Goal: Task Accomplishment & Management: Complete application form

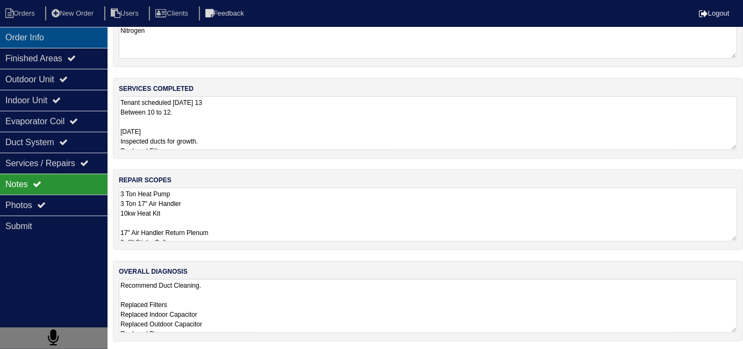
scroll to position [1, 0]
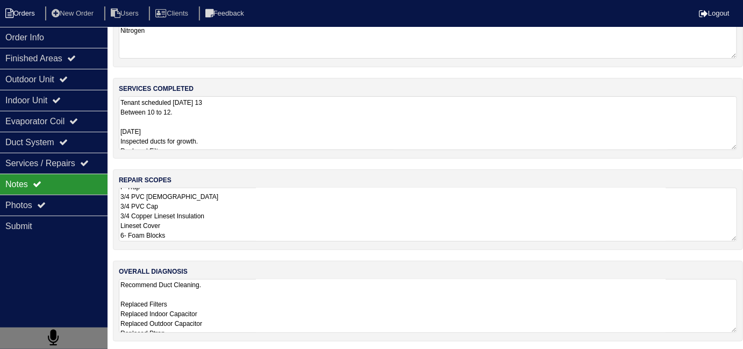
click at [25, 17] on li "Orders" at bounding box center [22, 13] width 44 height 15
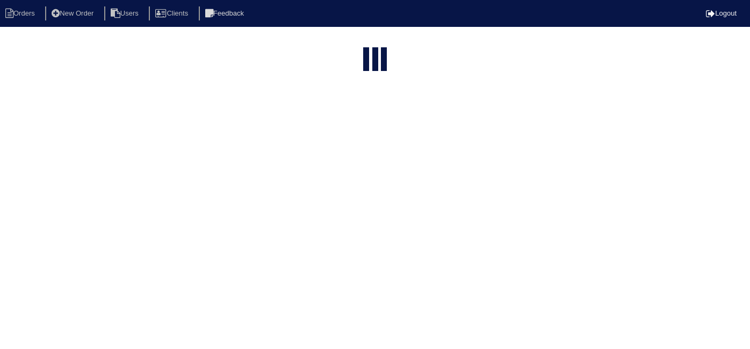
select select "15"
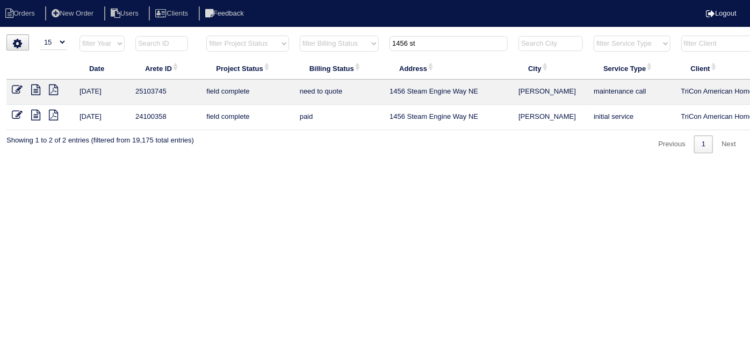
drag, startPoint x: 435, startPoint y: 43, endPoint x: 304, endPoint y: 27, distance: 131.5
click at [304, 27] on html "Orders New Order Users Clients Feedback Logout Orders New Order Users Clients M…" at bounding box center [375, 82] width 750 height 164
drag, startPoint x: 423, startPoint y: 47, endPoint x: 364, endPoint y: 51, distance: 59.2
click at [364, 51] on tr "filter Year -- Any Year -- 2025 2024 2023 2022 2021 2020 2019 filter Project St…" at bounding box center [471, 46] width 931 height 22
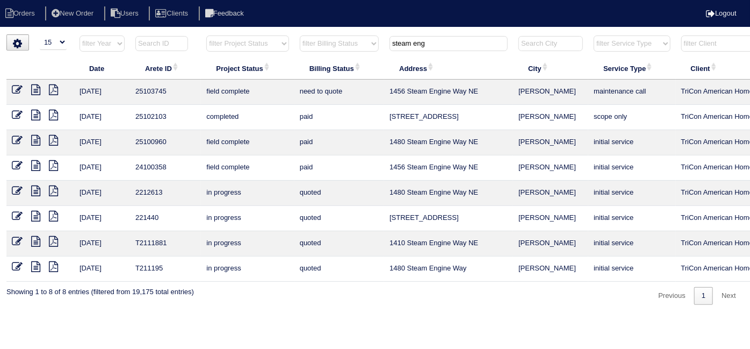
type input "steam eng"
click at [11, 88] on td at bounding box center [40, 92] width 68 height 25
click at [18, 88] on icon at bounding box center [17, 89] width 11 height 11
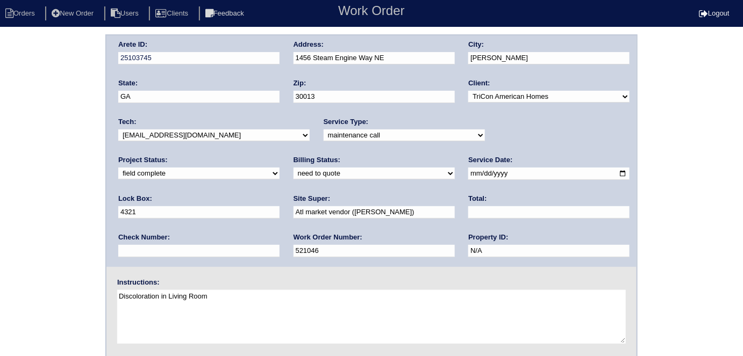
click at [293, 172] on select "need to quote quoted need to invoice invoiced paid warranty purchase order need…" at bounding box center [373, 174] width 161 height 12
click at [293, 168] on select "need to quote quoted need to invoice invoiced paid warranty purchase order need…" at bounding box center [373, 174] width 161 height 12
drag, startPoint x: 147, startPoint y: 171, endPoint x: 145, endPoint y: 178, distance: 7.5
click at [293, 171] on select "need to quote quoted need to invoice invoiced paid warranty purchase order need…" at bounding box center [373, 174] width 161 height 12
select select "quoted"
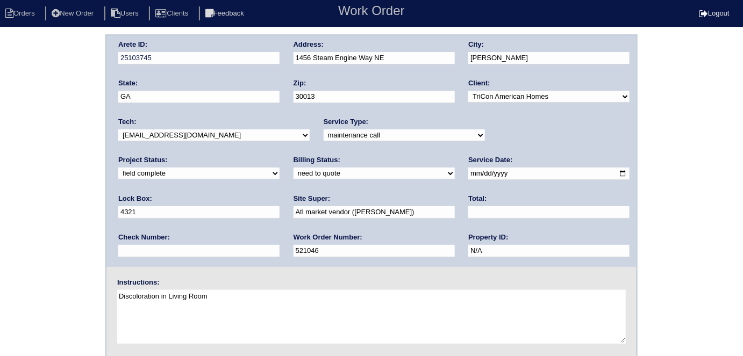
click at [293, 168] on select "need to quote quoted need to invoice invoiced paid warranty purchase order need…" at bounding box center [373, 174] width 161 height 12
click at [468, 214] on input "text" at bounding box center [548, 212] width 161 height 12
type input "285.00"
click at [10, 139] on div "Arete ID: 25103745 Address: 1456 Steam Engine Way NE City: Conyers State: GA Zi…" at bounding box center [371, 251] width 743 height 435
click at [0, 259] on div "Arete ID: 25103745 Address: 1456 Steam Engine Way NE City: Conyers State: GA Zi…" at bounding box center [371, 251] width 743 height 435
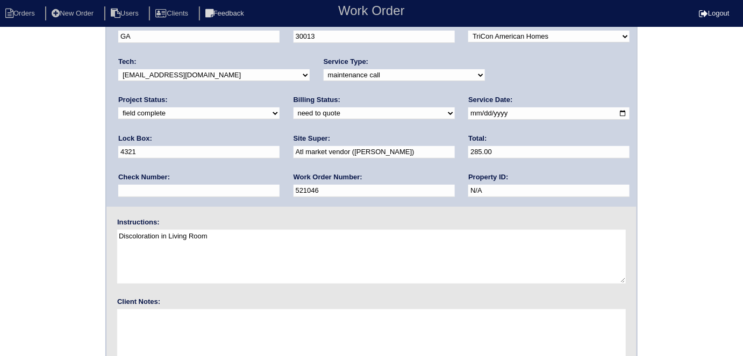
scroll to position [110, 0]
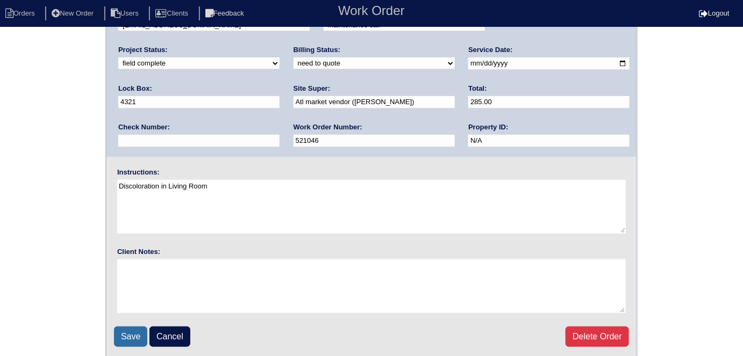
click at [125, 331] on input "Save" at bounding box center [130, 337] width 33 height 20
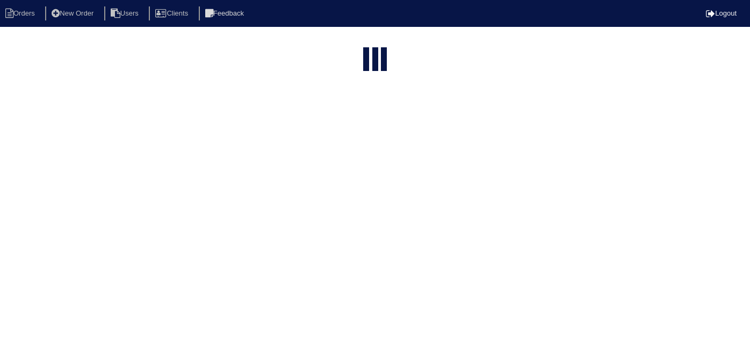
select select "15"
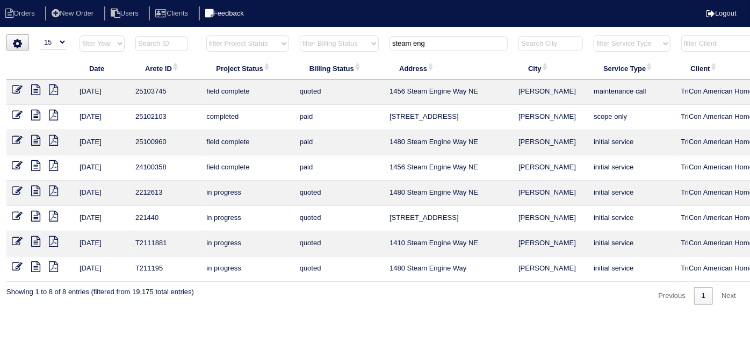
drag, startPoint x: 442, startPoint y: 42, endPoint x: 244, endPoint y: 15, distance: 200.1
click at [246, 34] on body "Orders New Order Users Clients Feedback Logout Orders New Order Users Clients M…" at bounding box center [375, 169] width 750 height 270
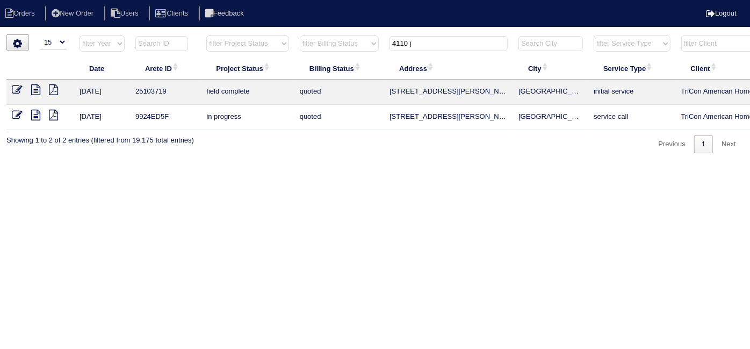
type input "4110 j"
click at [12, 90] on icon at bounding box center [17, 89] width 11 height 11
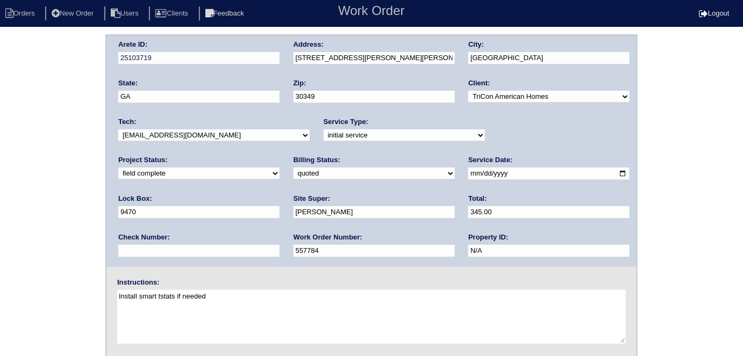
click at [293, 173] on select "need to quote quoted need to invoice invoiced paid warranty purchase order need…" at bounding box center [373, 174] width 161 height 12
select select "need to invoice"
click at [293, 168] on select "need to quote quoted need to invoice invoiced paid warranty purchase order need…" at bounding box center [373, 174] width 161 height 12
drag, startPoint x: 40, startPoint y: 224, endPoint x: 114, endPoint y: 216, distance: 74.6
click at [39, 224] on div "Arete ID: 25103719 Address: 4110 Jeffrey Dr SW City: College Park State: GA Zip…" at bounding box center [371, 251] width 743 height 435
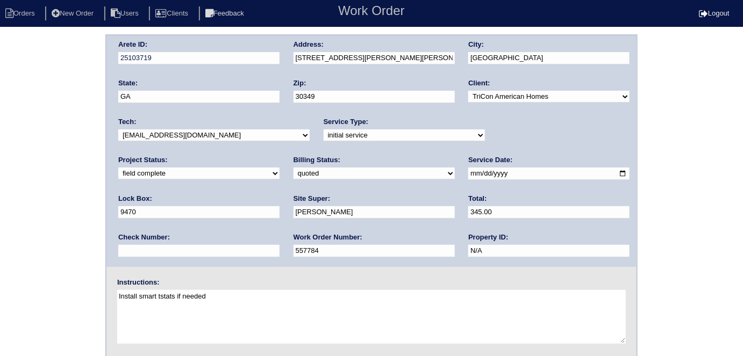
click at [61, 197] on div "Arete ID: 25103719 Address: 4110 Jeffrey Dr SW City: College Park State: GA Zip…" at bounding box center [371, 251] width 743 height 435
click at [61, 199] on div "Arete ID: 25103719 Address: 4110 Jeffrey Dr SW City: College Park State: GA Zip…" at bounding box center [371, 251] width 743 height 435
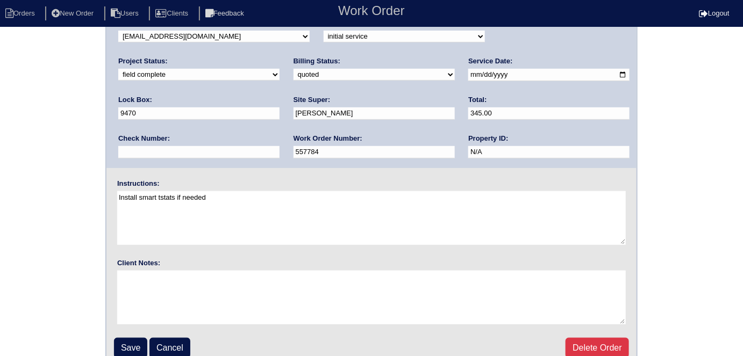
scroll to position [110, 0]
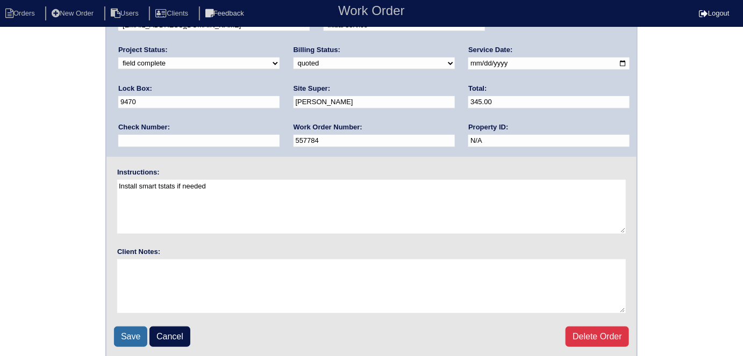
click at [131, 331] on input "Save" at bounding box center [130, 337] width 33 height 20
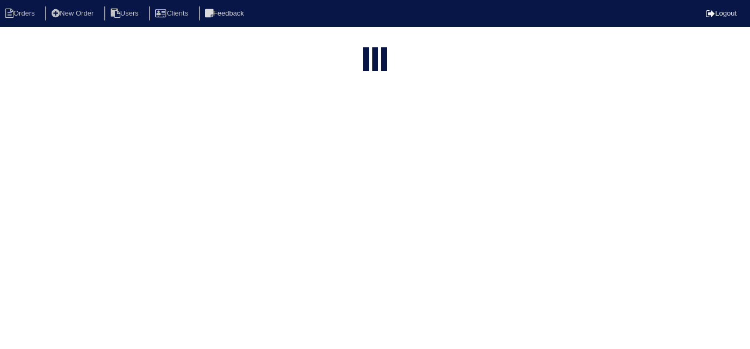
select select "15"
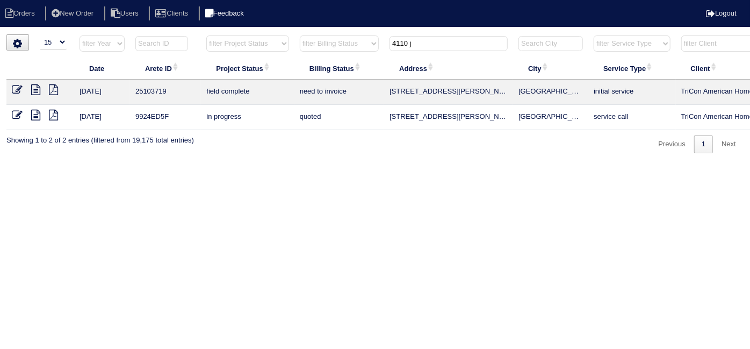
drag, startPoint x: 423, startPoint y: 42, endPoint x: 260, endPoint y: 9, distance: 166.8
click at [265, 34] on body "Orders New Order Users Clients Feedback Logout Orders New Order Users Clients M…" at bounding box center [375, 93] width 750 height 119
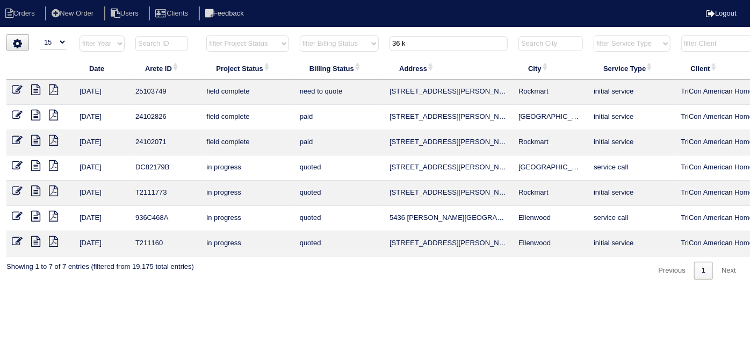
type input "36 k"
click at [35, 88] on icon at bounding box center [35, 89] width 9 height 11
click at [15, 85] on icon at bounding box center [17, 89] width 11 height 11
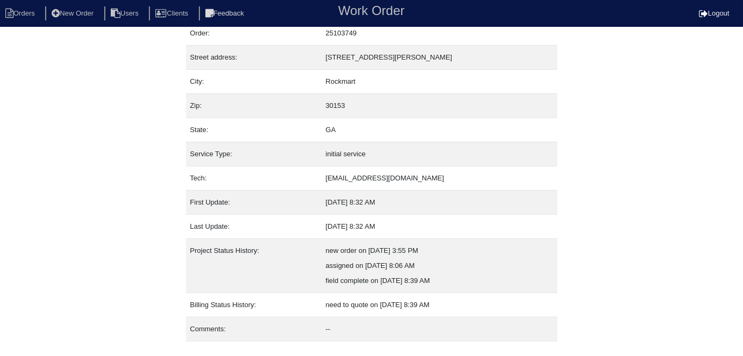
scroll to position [56, 0]
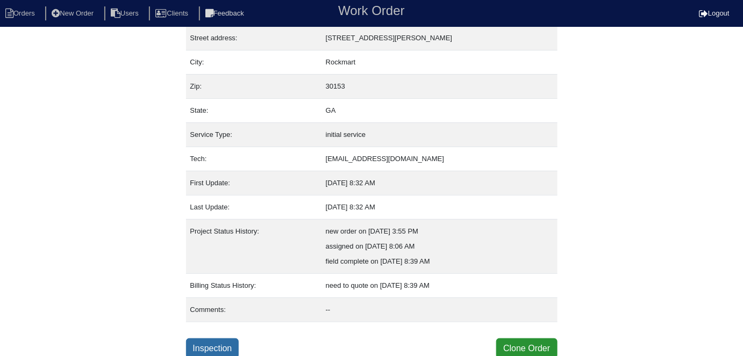
click at [212, 351] on link "Inspection" at bounding box center [212, 348] width 53 height 20
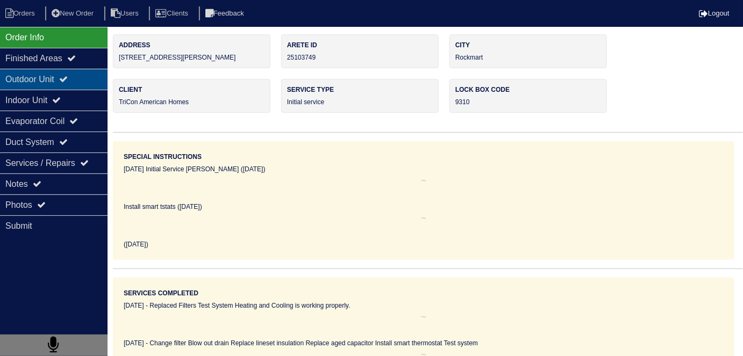
click at [51, 81] on div "Outdoor Unit" at bounding box center [53, 79] width 107 height 21
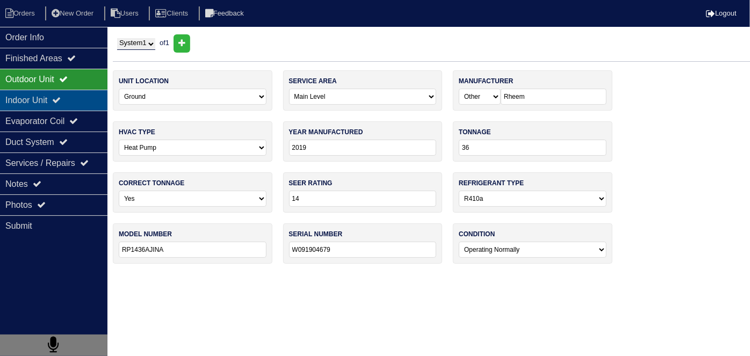
click at [48, 92] on div "Indoor Unit" at bounding box center [53, 100] width 107 height 21
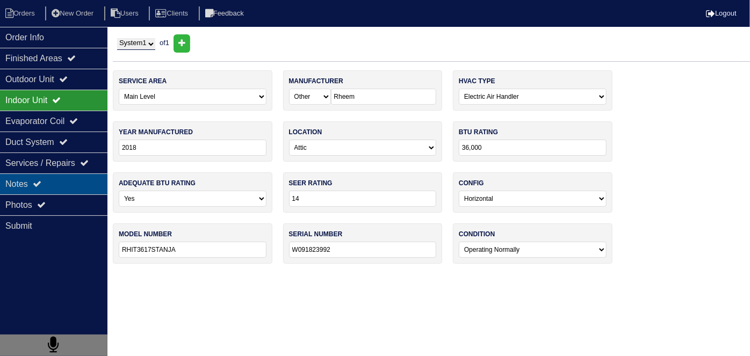
drag, startPoint x: 53, startPoint y: 139, endPoint x: 59, endPoint y: 188, distance: 49.2
click at [53, 141] on div "Duct System" at bounding box center [53, 142] width 107 height 21
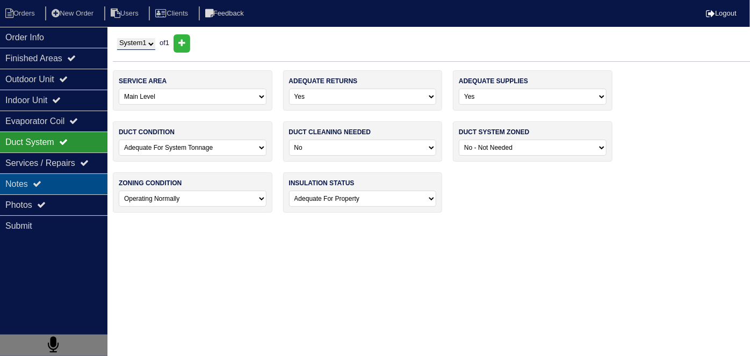
click at [59, 184] on div "Notes" at bounding box center [53, 184] width 107 height 21
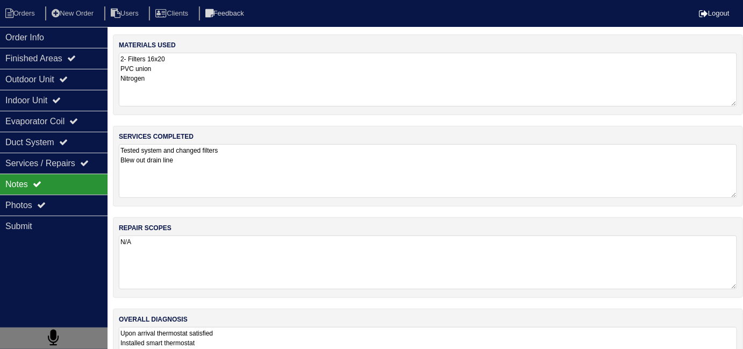
click at [288, 169] on textarea "Tested system and changed filters Blew out drain line" at bounding box center [428, 171] width 618 height 54
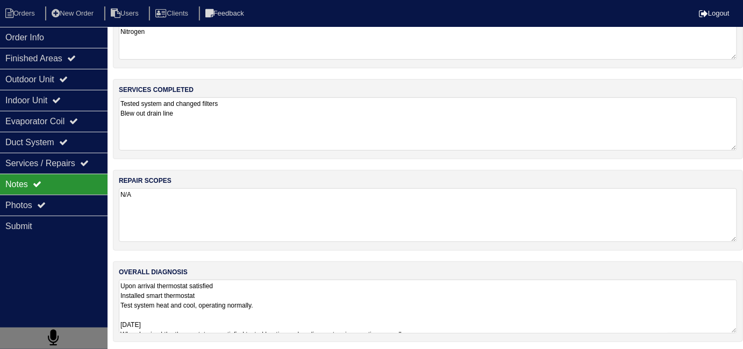
scroll to position [47, 0]
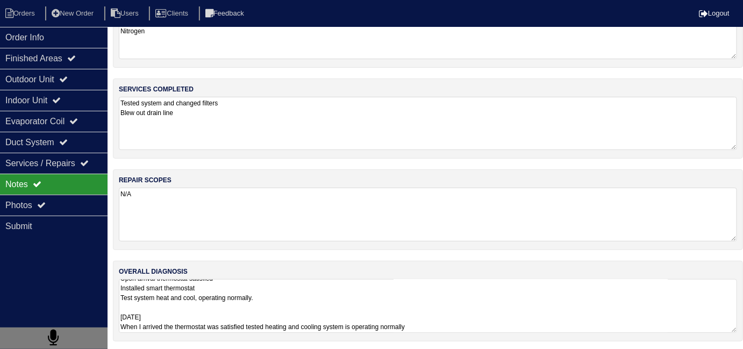
click at [362, 318] on textarea "Upon arrival thermostat satisfied Installed smart thermostat Test system heat a…" at bounding box center [428, 306] width 618 height 54
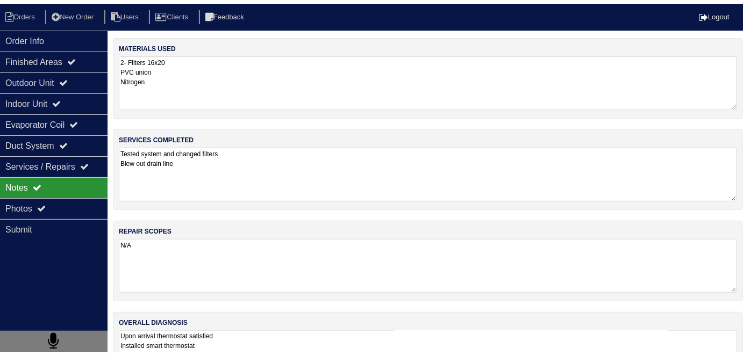
scroll to position [0, 0]
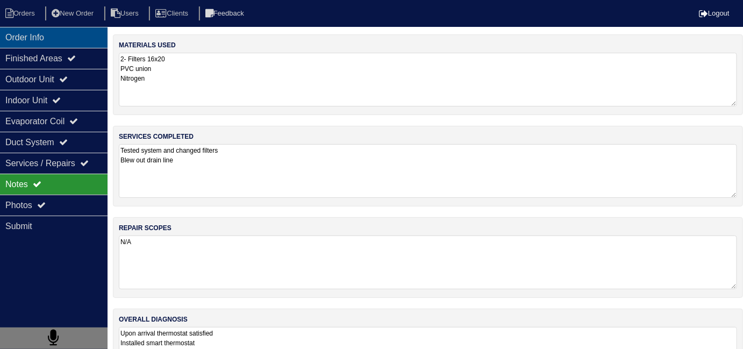
click at [51, 41] on div "Order Info" at bounding box center [53, 37] width 107 height 21
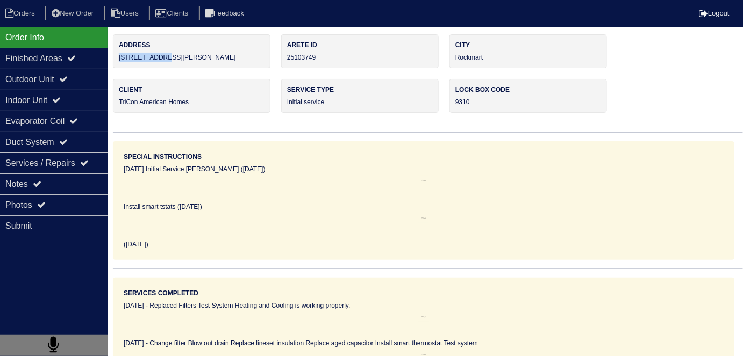
drag, startPoint x: 239, startPoint y: 59, endPoint x: 119, endPoint y: 64, distance: 120.5
click at [119, 64] on div "Address 36 Kennedy Ln" at bounding box center [191, 51] width 157 height 34
copy div "[STREET_ADDRESS][PERSON_NAME]"
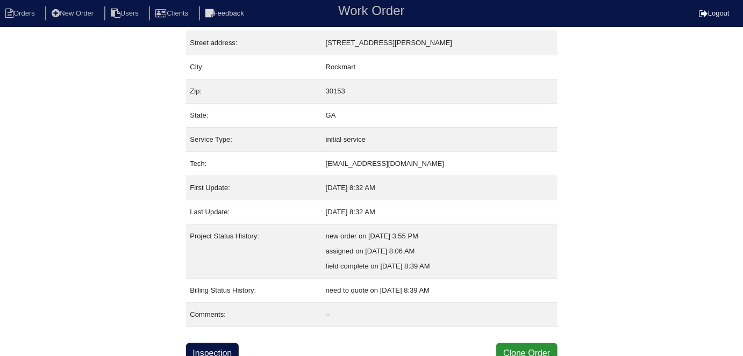
scroll to position [56, 0]
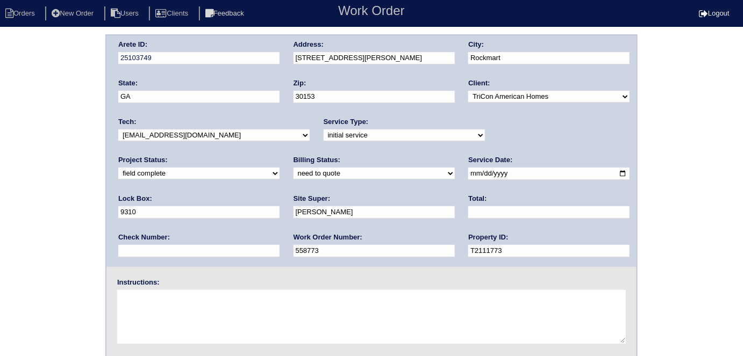
click at [293, 167] on div "Billing Status: need to quote quoted need to invoice invoiced paid warranty pur…" at bounding box center [373, 170] width 161 height 30
click at [293, 172] on select "need to quote quoted need to invoice invoiced paid warranty purchase order need…" at bounding box center [373, 174] width 161 height 12
select select "quoted"
click at [293, 168] on select "need to quote quoted need to invoice invoiced paid warranty purchase order need…" at bounding box center [373, 174] width 161 height 12
click at [468, 214] on input "text" at bounding box center [548, 212] width 161 height 12
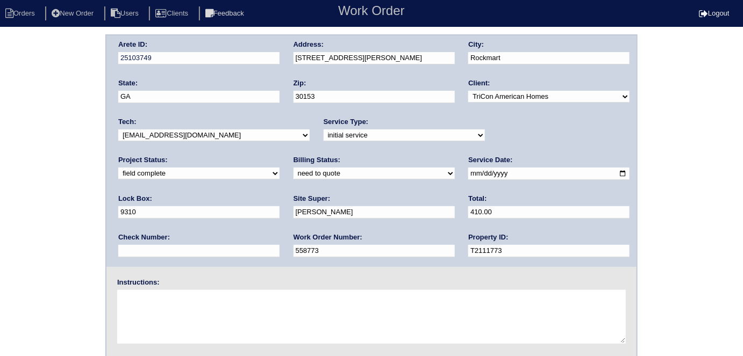
type input "410.00"
click at [10, 223] on div "Arete ID: 25103749 Address: [STREET_ADDRESS][PERSON_NAME] City: [GEOGRAPHIC_DAT…" at bounding box center [371, 251] width 743 height 435
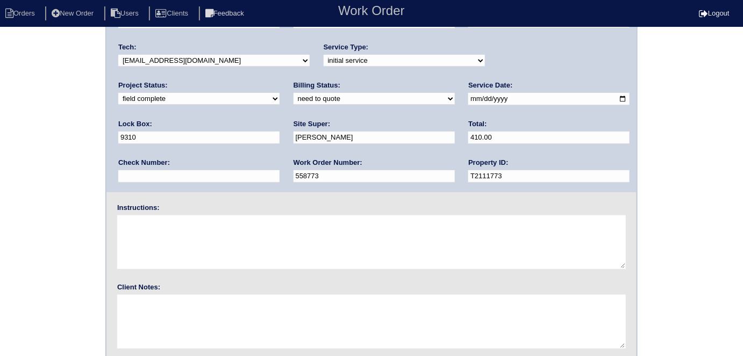
scroll to position [110, 0]
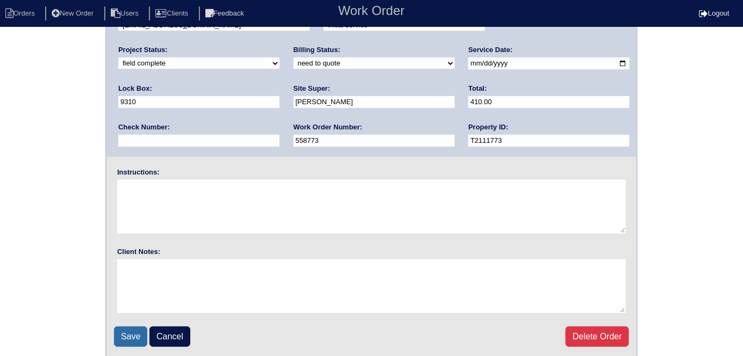
click at [131, 334] on input "Save" at bounding box center [130, 337] width 33 height 20
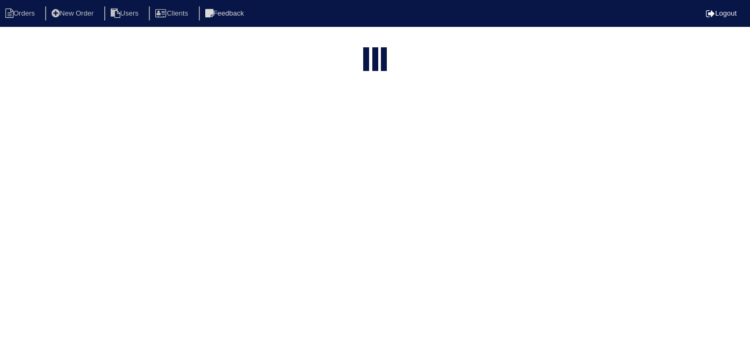
select select "15"
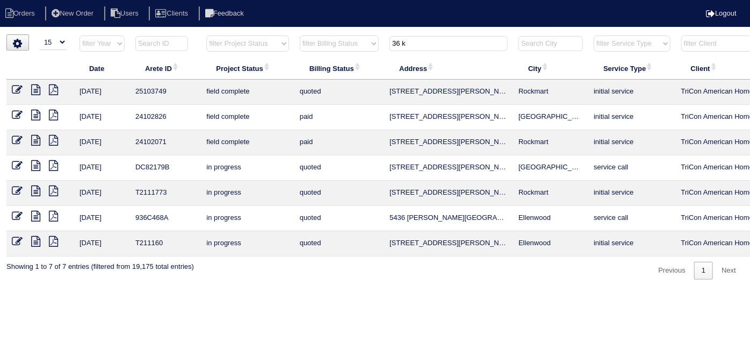
drag, startPoint x: 433, startPoint y: 48, endPoint x: 219, endPoint y: -9, distance: 221.3
click at [219, 0] on html "Orders New Order Users Clients Feedback Logout Orders New Order Users Clients M…" at bounding box center [375, 145] width 750 height 290
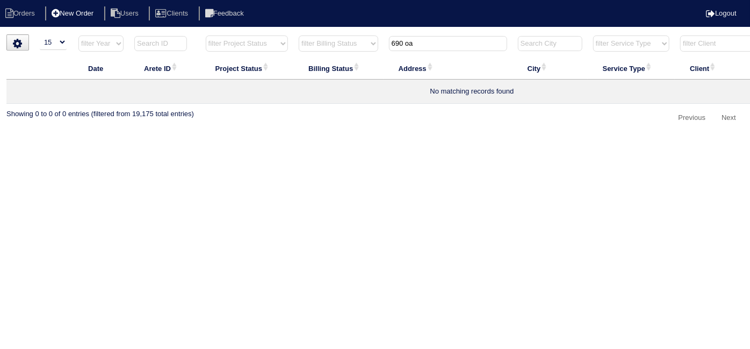
type input "690 oa"
click at [93, 16] on li "New Order" at bounding box center [73, 13] width 57 height 15
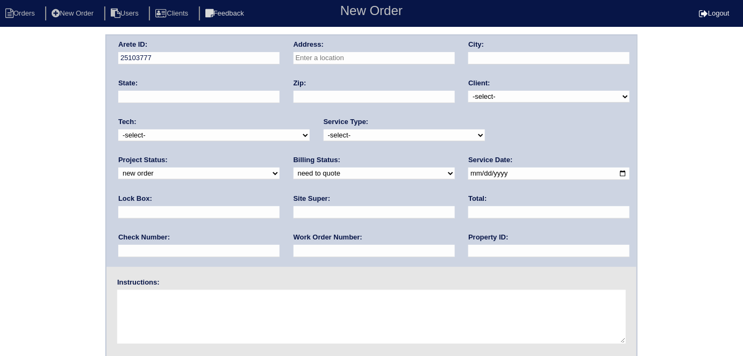
click at [314, 56] on input "text" at bounding box center [373, 58] width 161 height 12
paste input "690 Oak Vista Court"
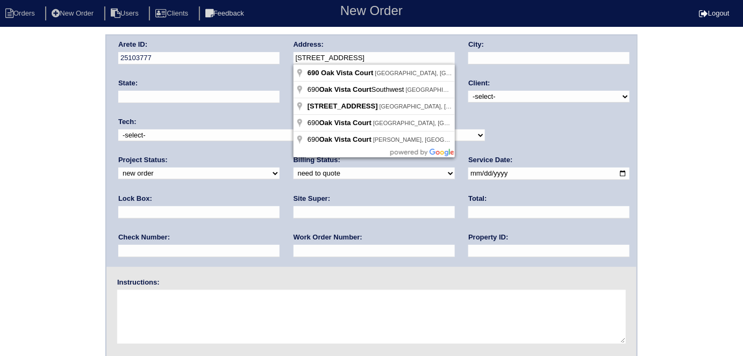
click at [299, 61] on input "690 Oak Vista Court" at bounding box center [373, 58] width 161 height 12
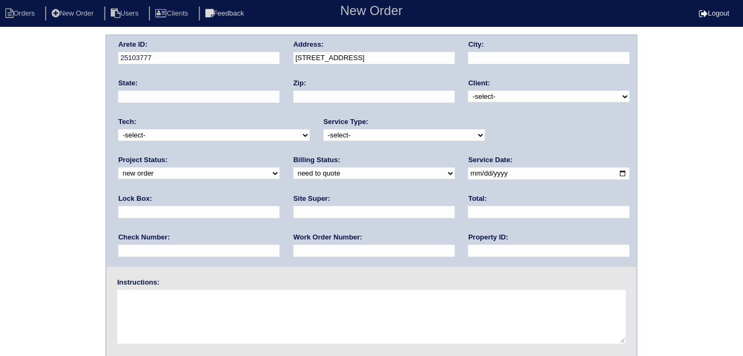
type input "690 Oak Vista Ct"
type input "Lawrenceville"
type input "GA"
type input "30044"
click at [506, 98] on select "-select- TriCon American Homes American Homes 4 Rent First Key Homes Zillow The…" at bounding box center [548, 97] width 161 height 12
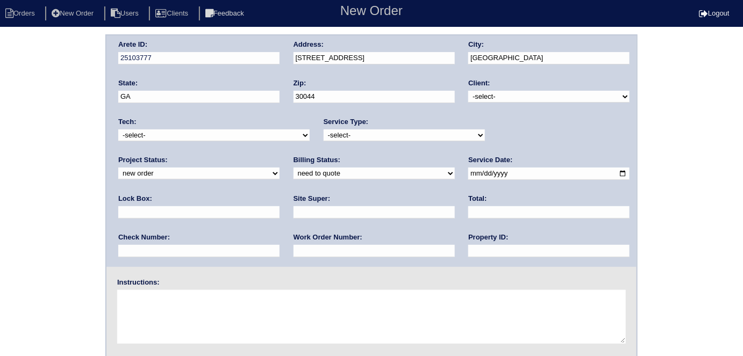
select select "1"
click at [469, 91] on select "-select- TriCon American Homes American Homes 4 Rent First Key Homes Zillow The…" at bounding box center [548, 97] width 161 height 12
click at [356, 128] on div "Service Type: -select- initial service basic service maintenance call replaceme…" at bounding box center [403, 132] width 161 height 30
click at [349, 136] on select "-select- initial service basic service maintenance call replacement scope servi…" at bounding box center [403, 135] width 161 height 12
select select "scope only"
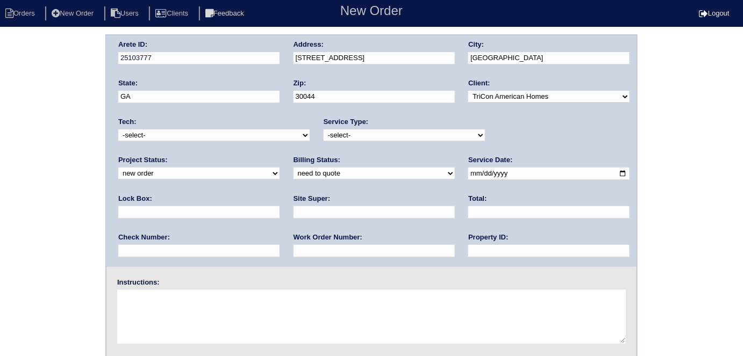
click at [323, 129] on select "-select- initial service basic service maintenance call replacement scope servi…" at bounding box center [403, 135] width 161 height 12
click at [279, 206] on input "text" at bounding box center [198, 212] width 161 height 12
type input "9470 - by gas meter"
click at [468, 174] on input "date" at bounding box center [548, 174] width 161 height 12
type input "[DATE]"
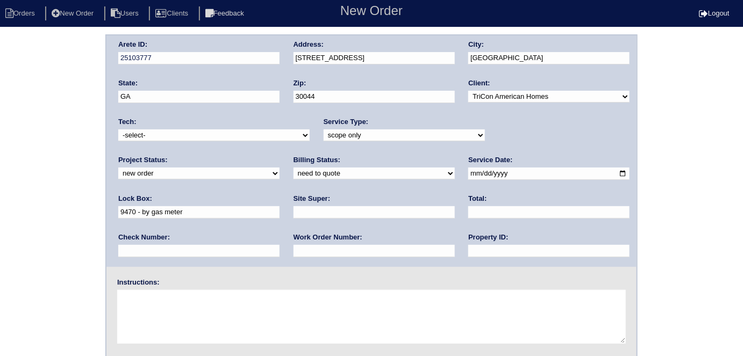
click at [468, 253] on input "text" at bounding box center [548, 251] width 161 height 12
type input "N/A"
click at [293, 204] on div "Site Super:" at bounding box center [373, 209] width 161 height 30
click at [293, 211] on input "text" at bounding box center [373, 212] width 161 height 12
type input "[PERSON_NAME]"
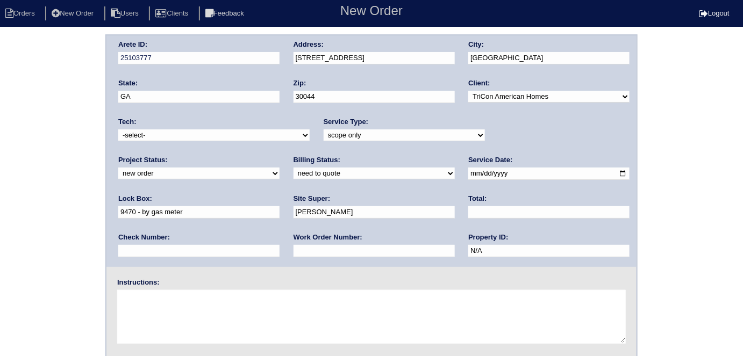
click at [142, 321] on textarea at bounding box center [371, 317] width 508 height 54
type textarea "Scope for service/repairs needed"
click at [701, 127] on div "Arete ID: 25103777 Address: 690 Oak Vista Ct City: Lawrenceville State: GA Zip:…" at bounding box center [371, 251] width 743 height 435
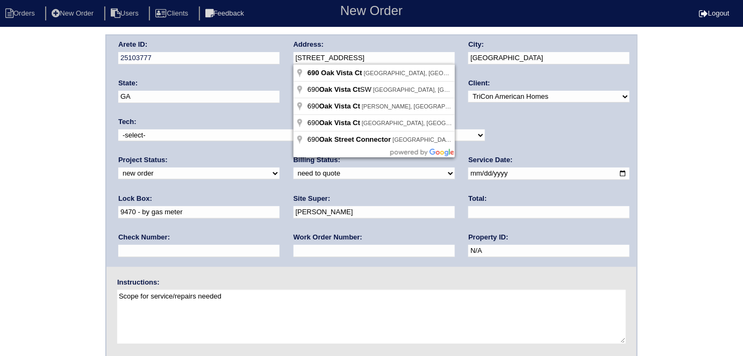
drag, startPoint x: 373, startPoint y: 58, endPoint x: 289, endPoint y: 58, distance: 83.8
click at [289, 58] on div "Arete ID: 25103777 Address: 690 Oak Vista Ct City: Lawrenceville State: GA Zip:…" at bounding box center [371, 151] width 530 height 232
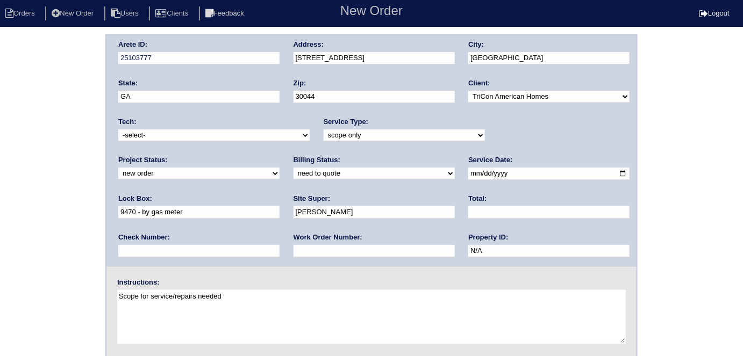
click at [91, 168] on div "Arete ID: 25103777 Address: 690 Oak Vista Ct City: Lawrenceville State: GA Zip:…" at bounding box center [371, 251] width 743 height 435
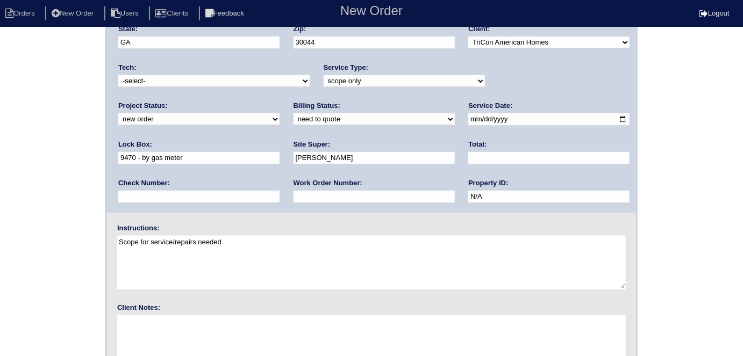
scroll to position [110, 0]
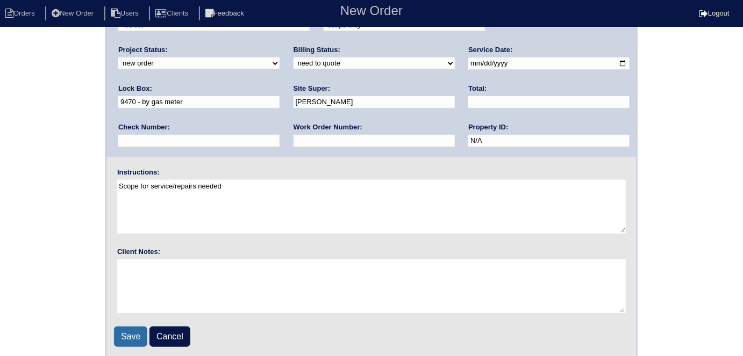
click at [127, 334] on input "Save" at bounding box center [130, 337] width 33 height 20
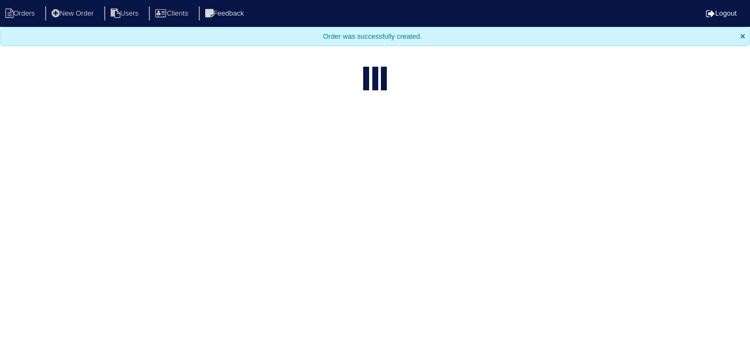
select select "15"
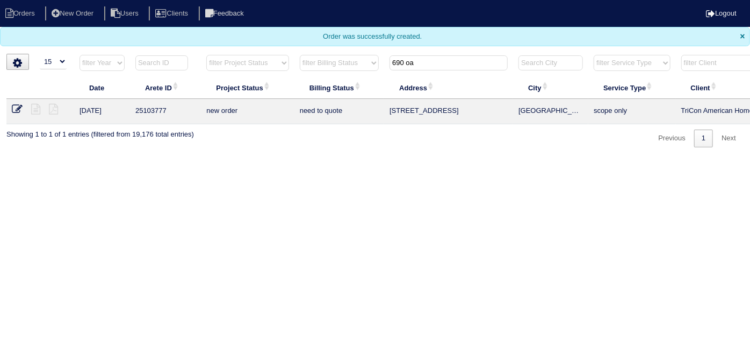
drag, startPoint x: 427, startPoint y: 63, endPoint x: 228, endPoint y: 41, distance: 200.0
click at [269, 60] on tr "filter Year -- Any Year -- 2025 2024 2023 2022 2021 2020 2019 filter Project St…" at bounding box center [471, 65] width 931 height 22
click at [428, 64] on input "690 oa" at bounding box center [449, 62] width 118 height 15
drag, startPoint x: 428, startPoint y: 64, endPoint x: 299, endPoint y: 39, distance: 131.4
click at [303, 41] on body "Orders New Order Users Clients Feedback Logout Orders New Order Users Clients M…" at bounding box center [375, 73] width 750 height 147
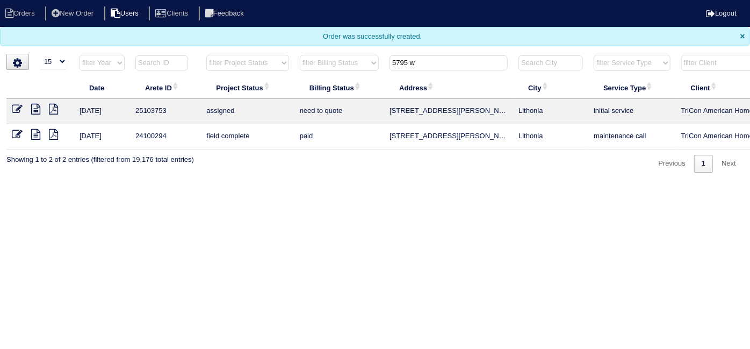
type input "5795 w"
click at [38, 107] on icon at bounding box center [35, 109] width 9 height 11
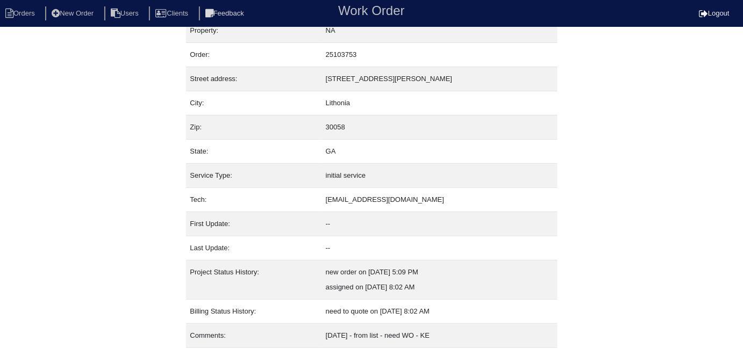
scroll to position [41, 0]
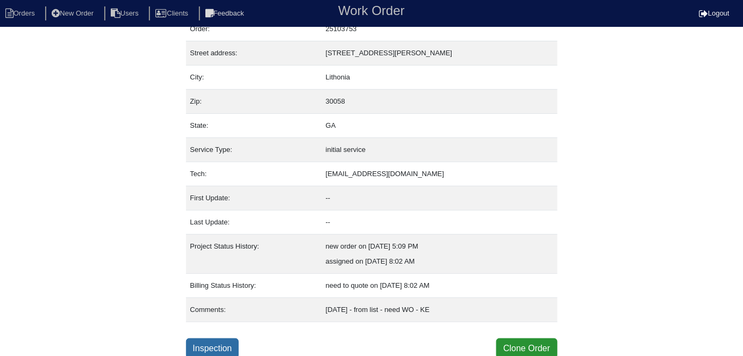
click at [200, 340] on link "Inspection" at bounding box center [212, 348] width 53 height 20
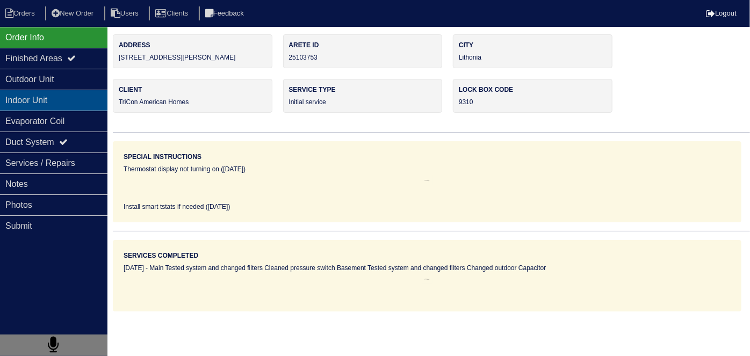
click at [52, 90] on div "Indoor Unit" at bounding box center [53, 100] width 107 height 21
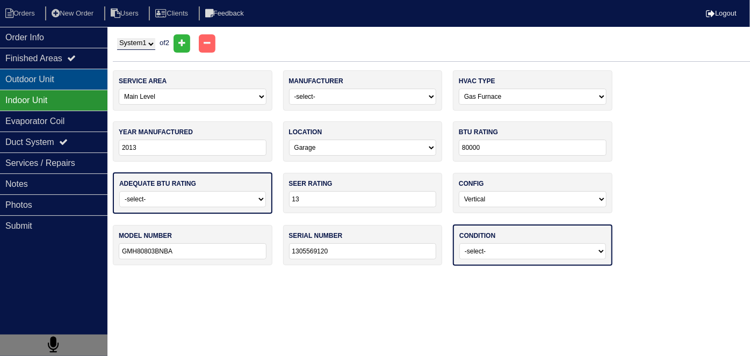
click at [48, 79] on div "Outdoor Unit" at bounding box center [53, 79] width 107 height 21
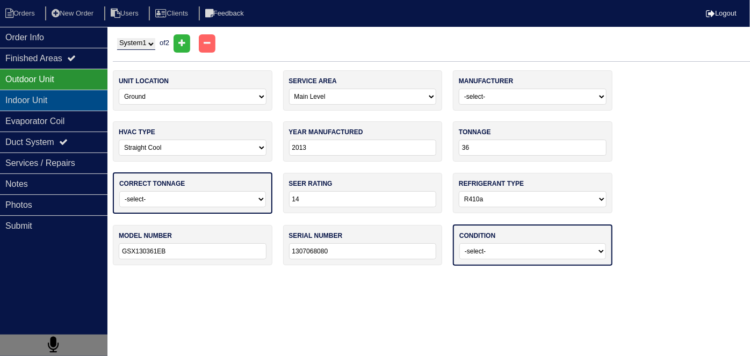
click at [46, 96] on div "Indoor Unit" at bounding box center [53, 100] width 107 height 21
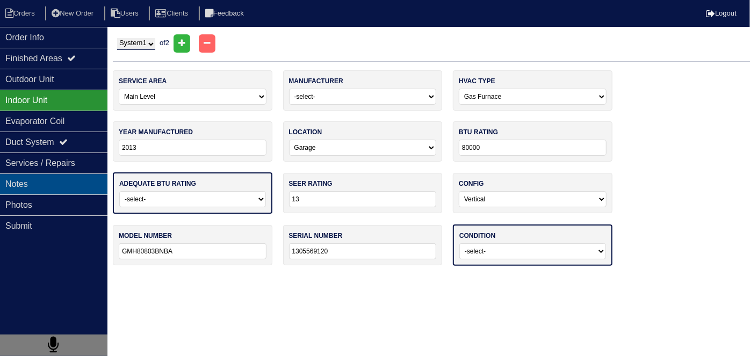
click at [40, 186] on div "Notes" at bounding box center [53, 184] width 107 height 21
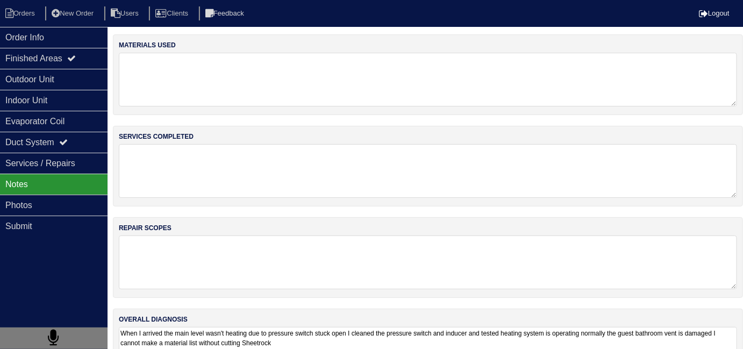
click at [326, 251] on textarea at bounding box center [428, 262] width 618 height 54
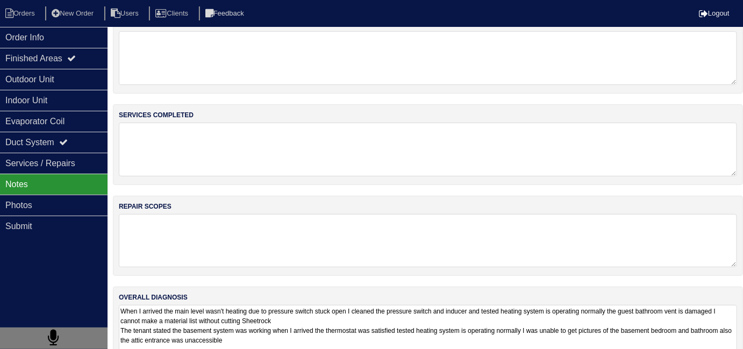
scroll to position [47, 0]
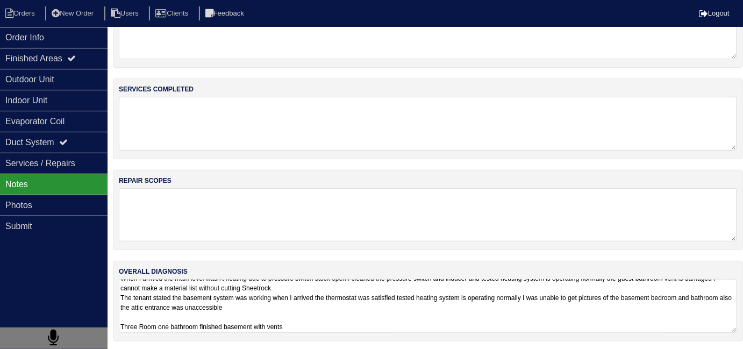
click at [422, 315] on textarea "When I arrived the main level wasn't heating due to pressure switch stuck open …" at bounding box center [428, 306] width 618 height 54
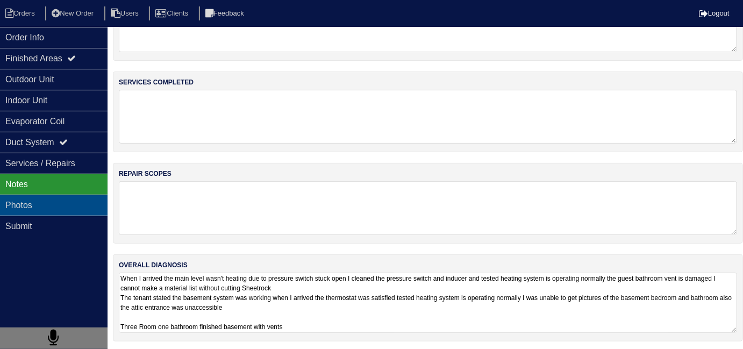
scroll to position [48, 0]
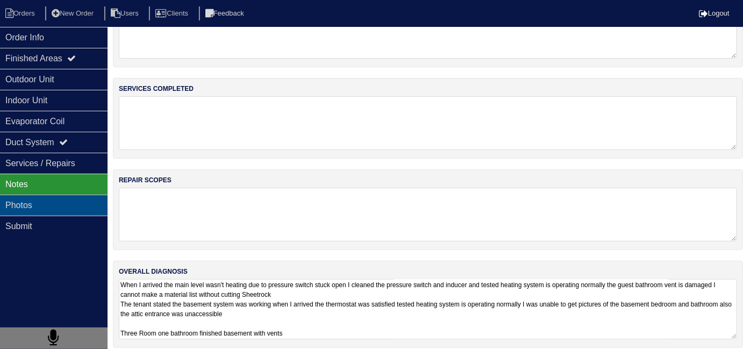
click at [72, 210] on div "Photos" at bounding box center [53, 204] width 107 height 21
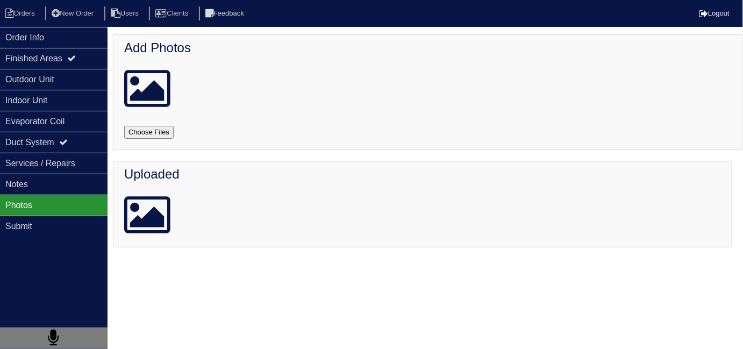
scroll to position [0, 0]
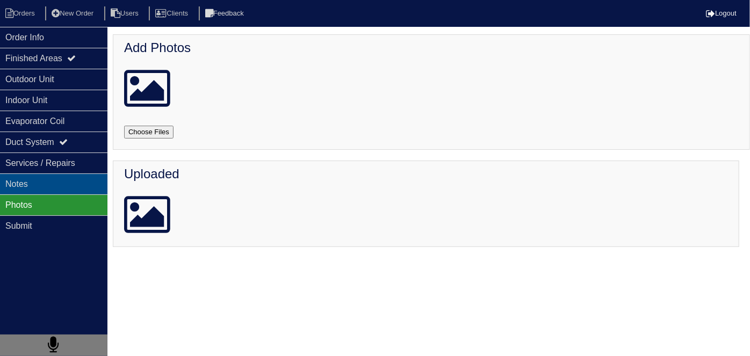
click at [68, 188] on div "Notes" at bounding box center [53, 184] width 107 height 21
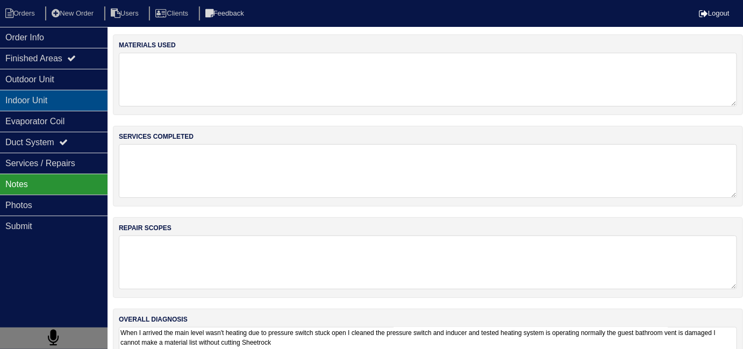
click at [64, 90] on div "Indoor Unit" at bounding box center [53, 100] width 107 height 21
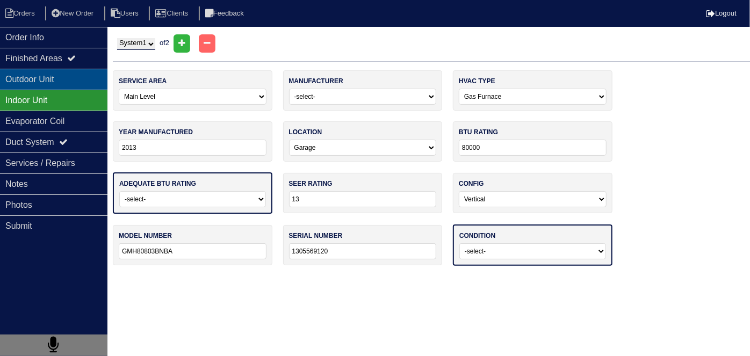
click at [60, 77] on div "Outdoor Unit" at bounding box center [53, 79] width 107 height 21
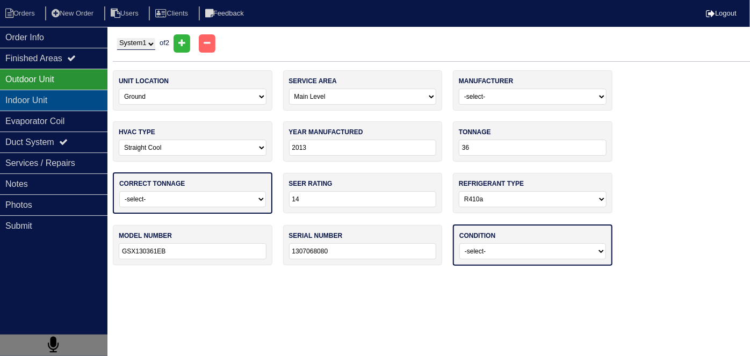
click at [68, 105] on div "Indoor Unit" at bounding box center [53, 100] width 107 height 21
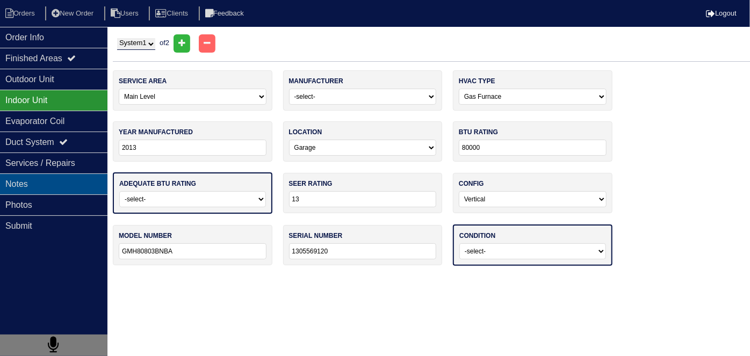
click at [67, 176] on div "Notes" at bounding box center [53, 184] width 107 height 21
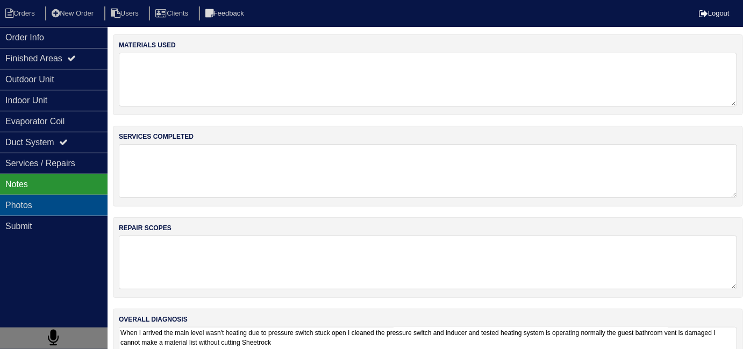
click at [67, 200] on div "Photos" at bounding box center [53, 204] width 107 height 21
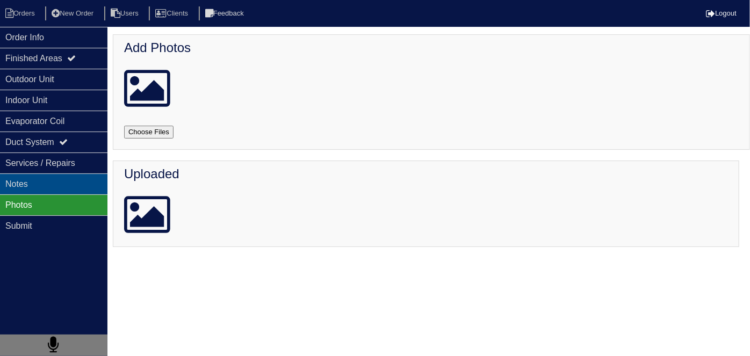
click at [56, 179] on div "Notes" at bounding box center [53, 184] width 107 height 21
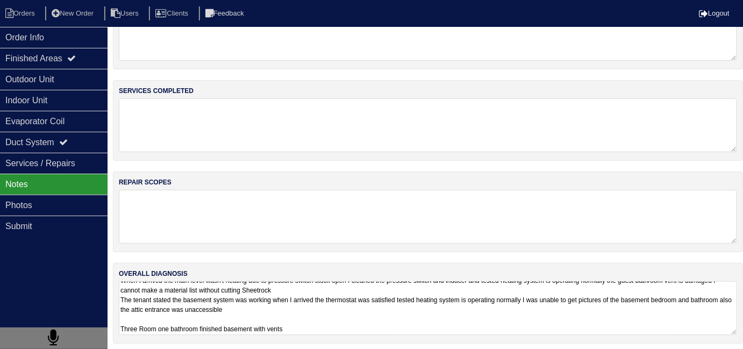
scroll to position [48, 0]
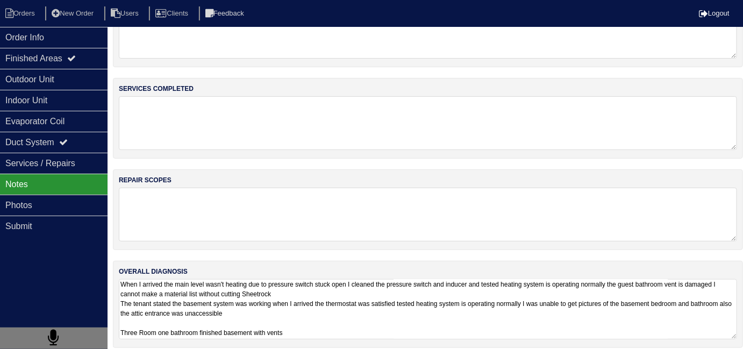
click at [342, 328] on textarea "When I arrived the main level wasn't heating due to pressure switch stuck open …" at bounding box center [428, 309] width 618 height 60
click at [58, 199] on div "Photos" at bounding box center [53, 204] width 107 height 21
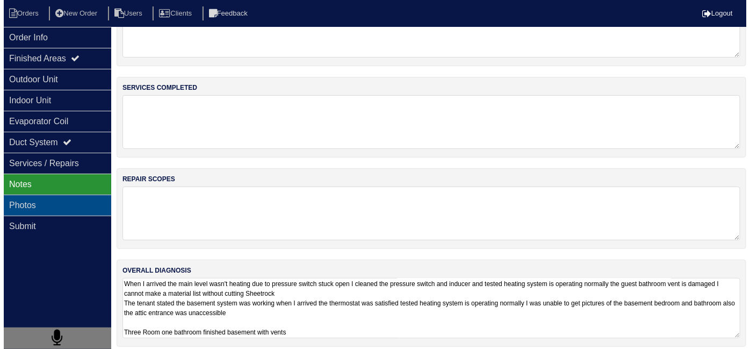
scroll to position [0, 0]
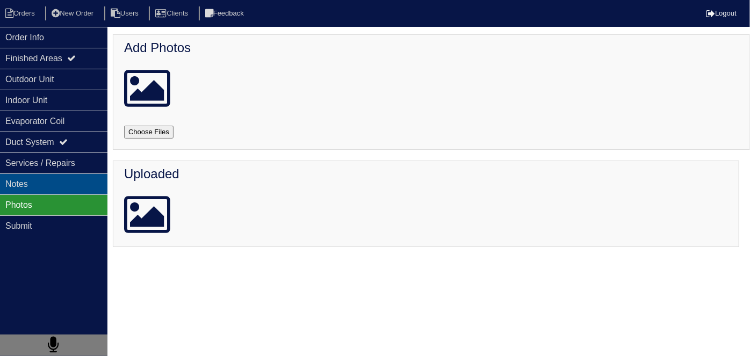
click at [54, 189] on div "Notes" at bounding box center [53, 184] width 107 height 21
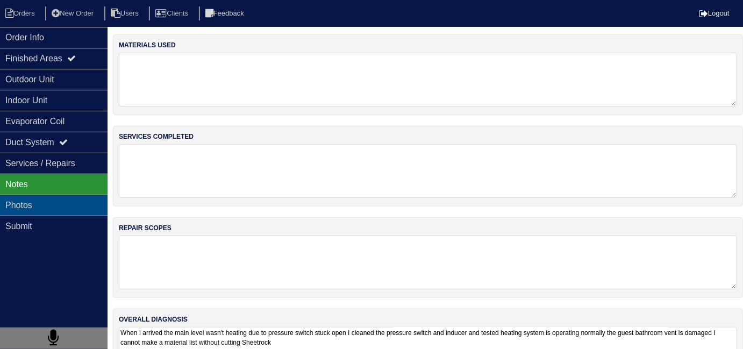
click at [52, 194] on div "Photos" at bounding box center [53, 204] width 107 height 21
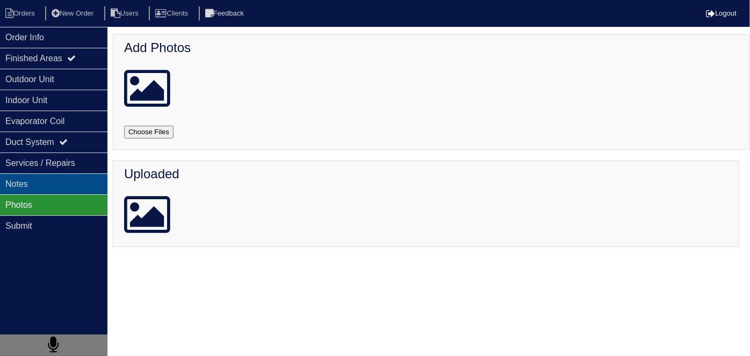
click at [49, 182] on div "Notes" at bounding box center [53, 184] width 107 height 21
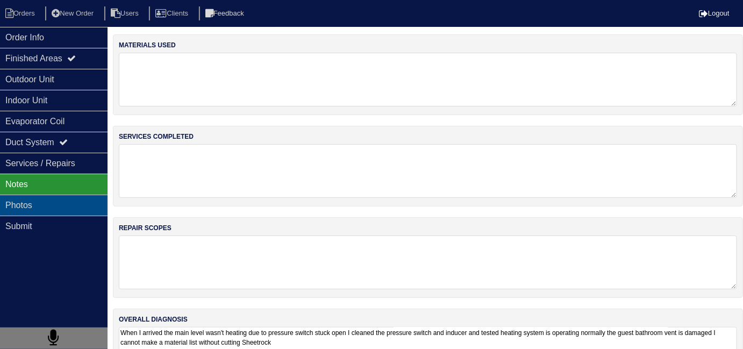
click at [51, 195] on div "Photos" at bounding box center [53, 204] width 107 height 21
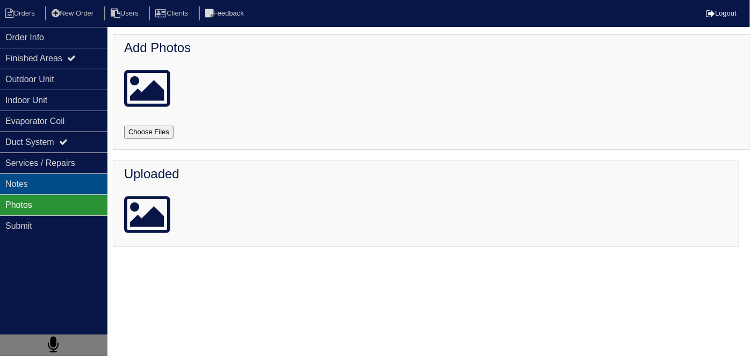
click at [47, 179] on div "Notes" at bounding box center [53, 184] width 107 height 21
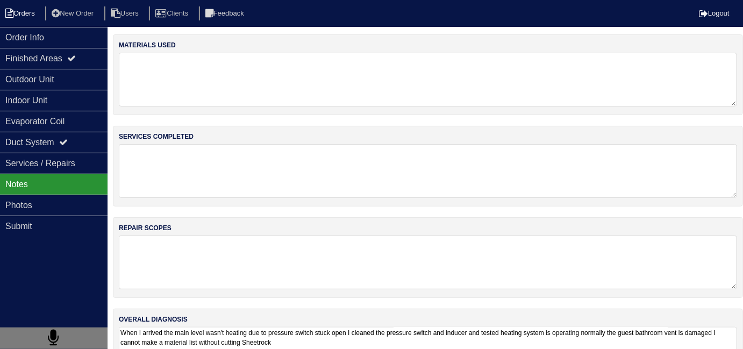
click at [23, 12] on li "Orders" at bounding box center [22, 13] width 44 height 15
select select "15"
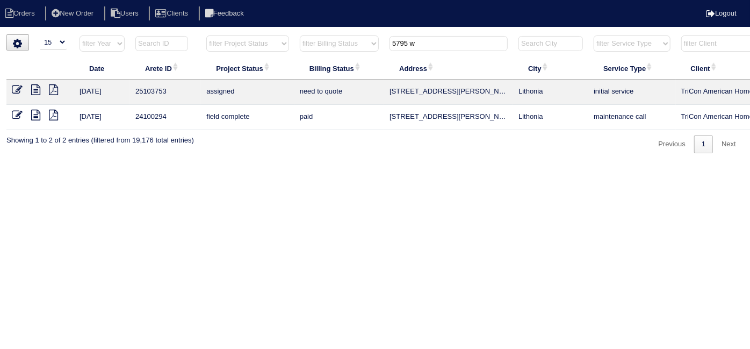
drag, startPoint x: 426, startPoint y: 46, endPoint x: 314, endPoint y: 23, distance: 114.1
click at [317, 34] on body "Orders New Order Users Clients Feedback Logout Orders New Order Users Clients M…" at bounding box center [375, 93] width 750 height 119
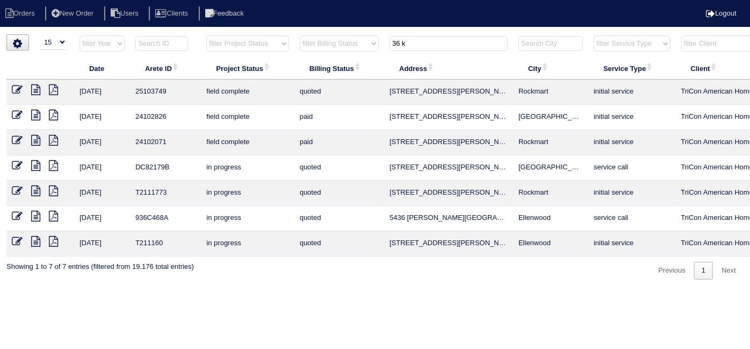
type input "36 k"
click at [16, 92] on icon at bounding box center [17, 89] width 11 height 11
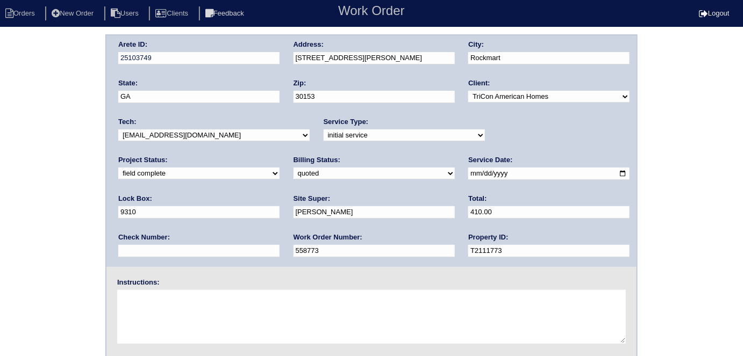
click at [293, 177] on select "need to quote quoted need to invoice invoiced paid warranty purchase order need…" at bounding box center [373, 174] width 161 height 12
select select "need to invoice"
click at [293, 168] on select "need to quote quoted need to invoice invoiced paid warranty purchase order need…" at bounding box center [373, 174] width 161 height 12
click at [33, 214] on div "Arete ID: 25103749 Address: [STREET_ADDRESS][PERSON_NAME] City: [GEOGRAPHIC_DAT…" at bounding box center [371, 251] width 743 height 435
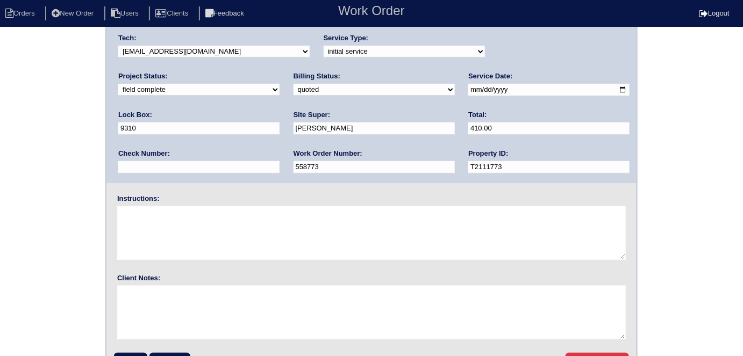
scroll to position [110, 0]
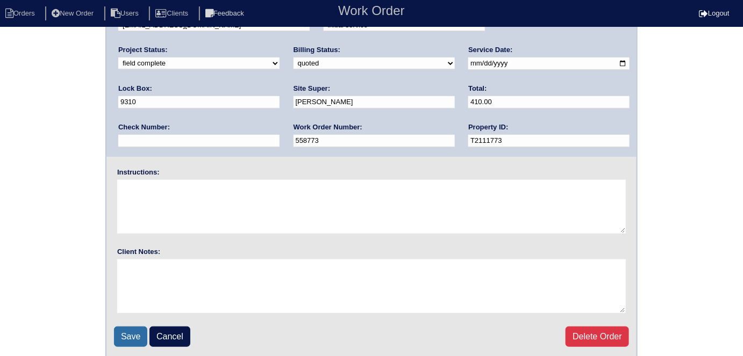
click at [126, 334] on input "Save" at bounding box center [130, 337] width 33 height 20
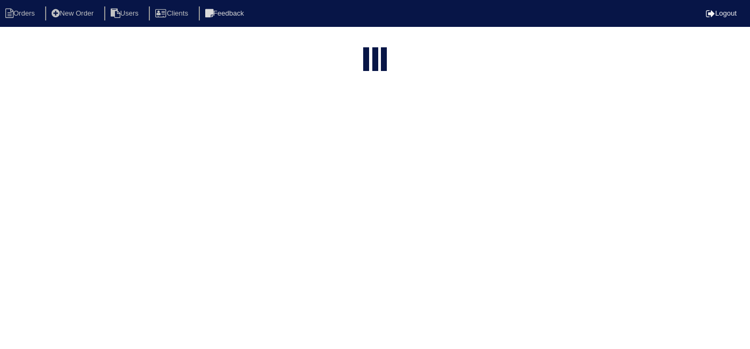
select select "15"
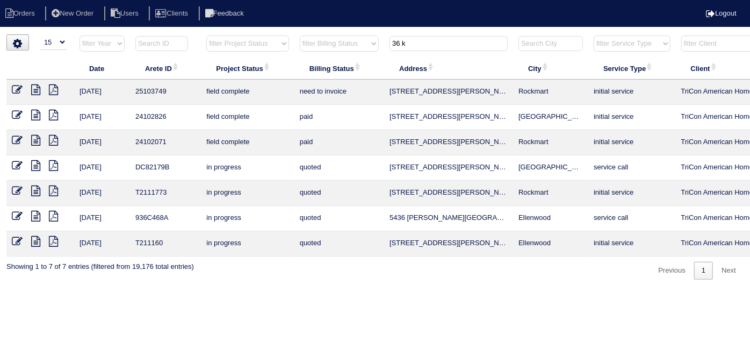
drag, startPoint x: 427, startPoint y: 40, endPoint x: 230, endPoint y: 25, distance: 197.2
click at [258, 37] on tr "filter Year -- Any Year -- 2025 2024 2023 2022 2021 2020 2019 filter Project St…" at bounding box center [471, 46] width 931 height 22
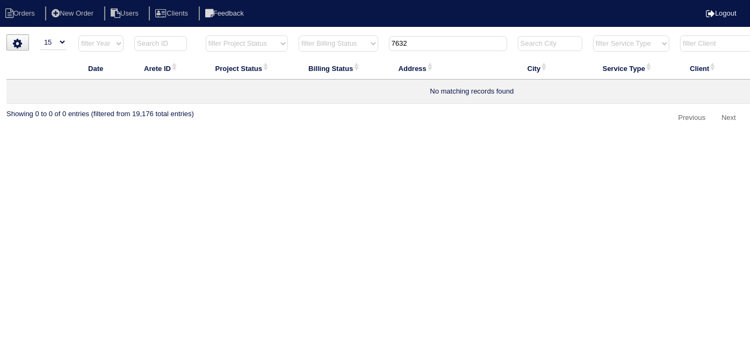
type input "7632"
drag, startPoint x: 83, startPoint y: 17, endPoint x: 74, endPoint y: 13, distance: 10.1
click at [83, 17] on li "New Order" at bounding box center [73, 13] width 57 height 15
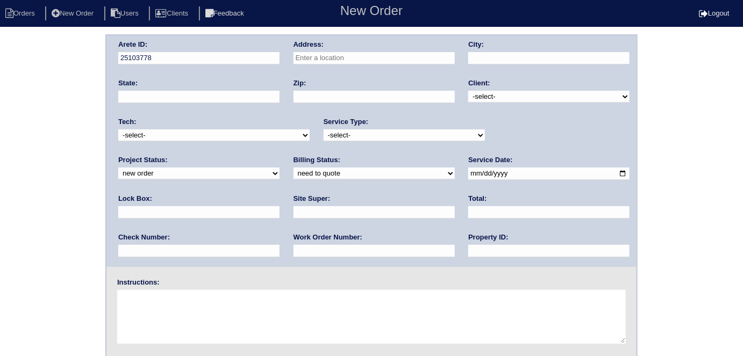
click at [319, 53] on input "text" at bounding box center [373, 58] width 161 height 12
paste input "7632"
type input "[STREET_ADDRESS]"
type input "[GEOGRAPHIC_DATA]"
type input "GA"
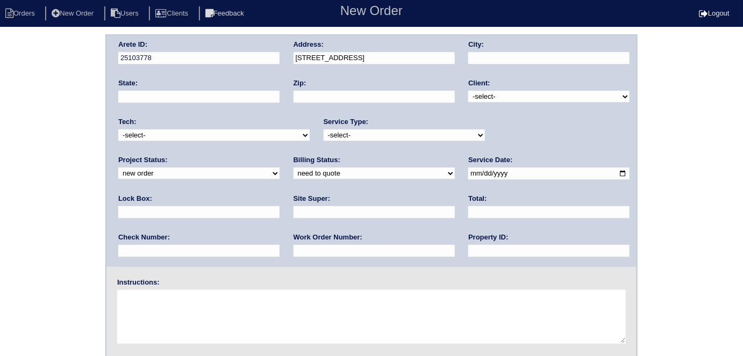
type input "30291"
click at [495, 103] on div "Client: -select- TriCon American Homes American Homes 4 Rent First Key Homes Zi…" at bounding box center [548, 93] width 161 height 30
click at [495, 93] on select "-select- TriCon American Homes American Homes 4 Rent First Key Homes Zillow The…" at bounding box center [548, 97] width 161 height 12
click at [495, 95] on select "-select- TriCon American Homes American Homes 4 Rent First Key Homes Zillow The…" at bounding box center [548, 97] width 161 height 12
click at [488, 94] on select "-select- TriCon American Homes American Homes 4 Rent First Key Homes Zillow The…" at bounding box center [548, 97] width 161 height 12
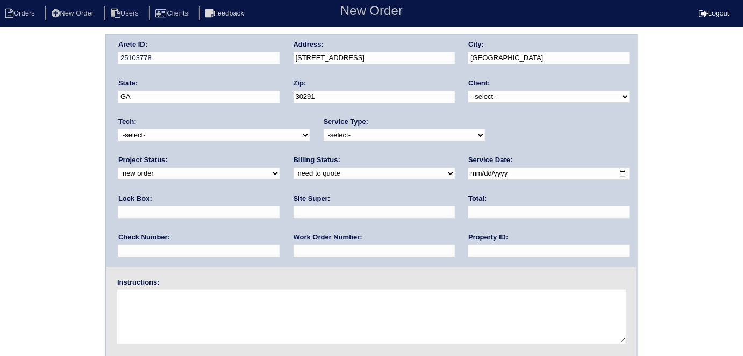
select select "1"
click at [469, 91] on select "-select- TriCon American Homes American Homes 4 Rent First Key Homes Zillow The…" at bounding box center [548, 97] width 161 height 12
drag, startPoint x: 343, startPoint y: 133, endPoint x: 343, endPoint y: 140, distance: 7.0
click at [343, 133] on select "-select- initial service basic service maintenance call replacement scope servi…" at bounding box center [403, 135] width 161 height 12
select select "initial service"
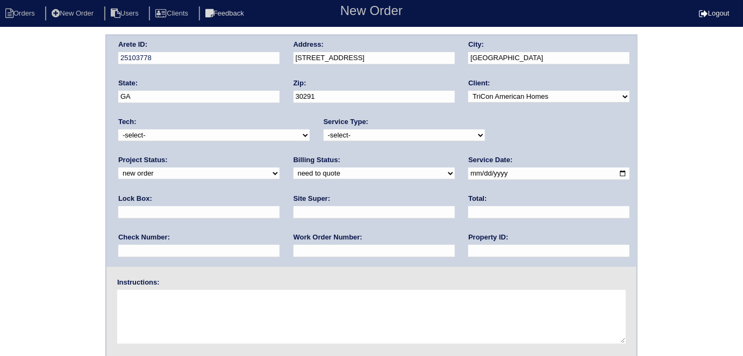
click at [323, 129] on select "-select- initial service basic service maintenance call replacement scope servi…" at bounding box center [403, 135] width 161 height 12
click at [279, 206] on input "text" at bounding box center [198, 212] width 161 height 12
type input "9470"
click at [468, 172] on input "date" at bounding box center [548, 174] width 161 height 12
type input "[DATE]"
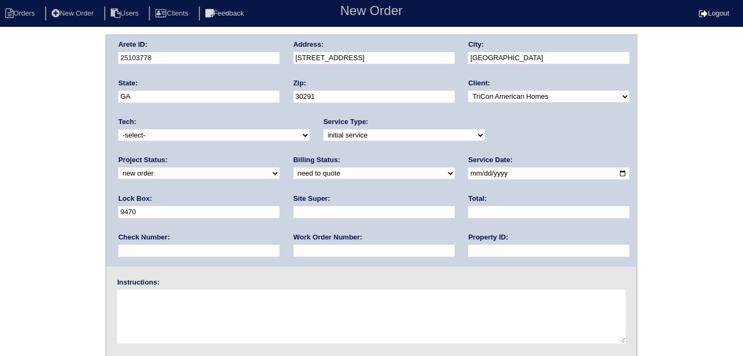
drag, startPoint x: 313, startPoint y: 253, endPoint x: 316, endPoint y: 237, distance: 15.5
click at [468, 253] on input "text" at bounding box center [548, 251] width 161 height 12
type input "N/A"
click at [293, 213] on input "text" at bounding box center [373, 212] width 161 height 12
type input "Patrick Thompson"
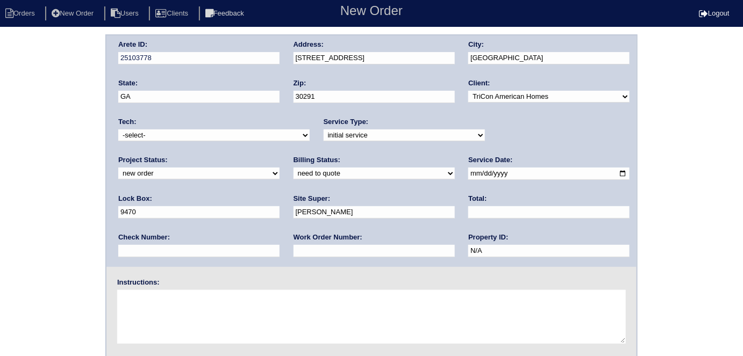
click at [293, 247] on input "text" at bounding box center [373, 251] width 161 height 12
type input "559444"
click at [166, 308] on textarea at bounding box center [371, 317] width 508 height 54
click at [221, 309] on textarea at bounding box center [371, 317] width 508 height 54
type textarea "Install smart tstats if needed"
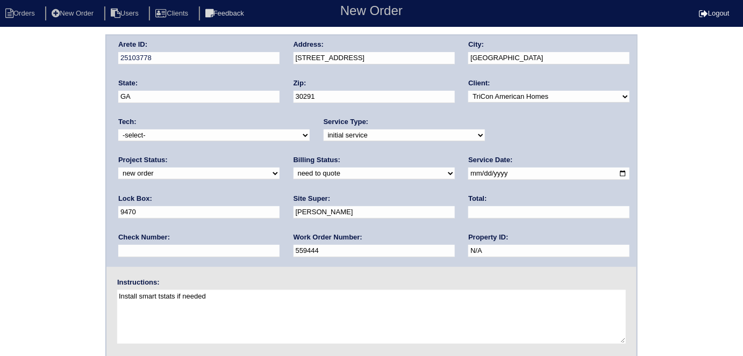
click at [6, 228] on div "Arete ID: 25103778 Address: 7632 McGillicuty Dr City: Union City State: GA Zip:…" at bounding box center [371, 251] width 743 height 435
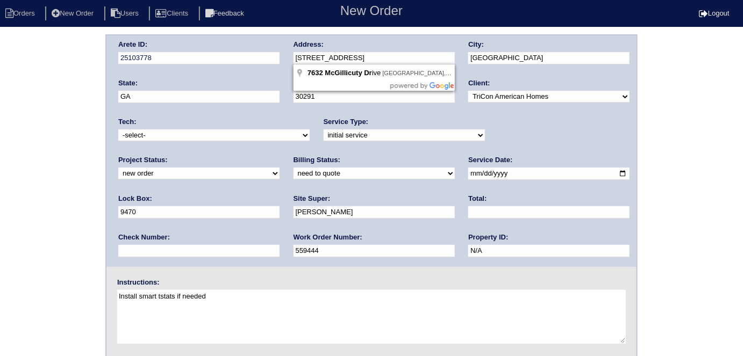
drag, startPoint x: 388, startPoint y: 61, endPoint x: 287, endPoint y: 56, distance: 101.2
click at [287, 56] on div "Arete ID: 25103778 Address: 7632 McGillicuty Dr City: Union City State: GA Zip:…" at bounding box center [371, 151] width 530 height 232
click at [65, 134] on div "Arete ID: 25103778 Address: 7632 McGillicuty Dr City: Union City State: GA Zip:…" at bounding box center [371, 251] width 743 height 435
drag, startPoint x: 376, startPoint y: 60, endPoint x: 291, endPoint y: 61, distance: 84.9
click at [291, 61] on div "Arete ID: 25103778 Address: 7632 McGillicuty Dr City: Union City State: GA Zip:…" at bounding box center [371, 151] width 530 height 232
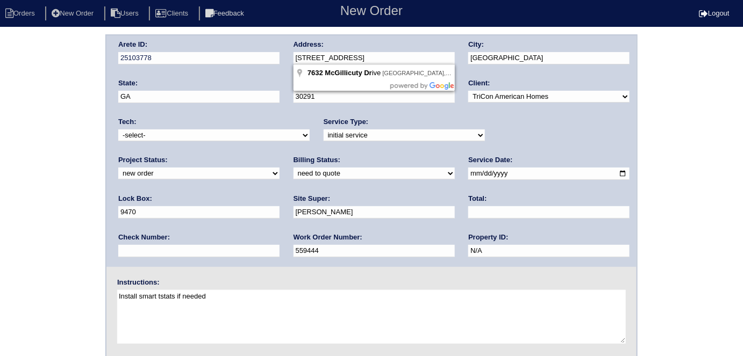
click at [0, 141] on div "Arete ID: 25103778 Address: 7632 McGillicuty Dr City: Union City State: GA Zip:…" at bounding box center [371, 251] width 743 height 435
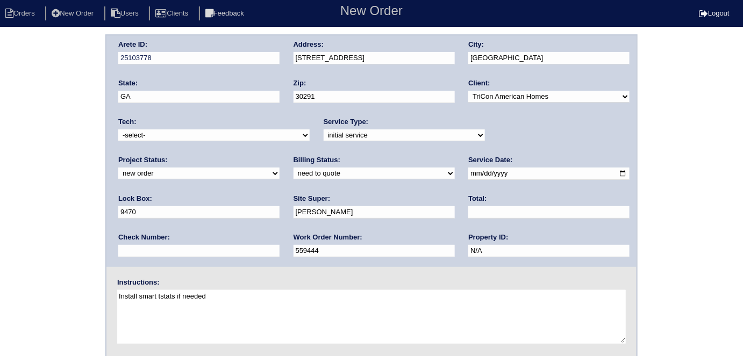
click at [34, 193] on div "Arete ID: 25103778 Address: 7632 McGillicuty Dr City: Union City State: GA Zip:…" at bounding box center [371, 251] width 743 height 435
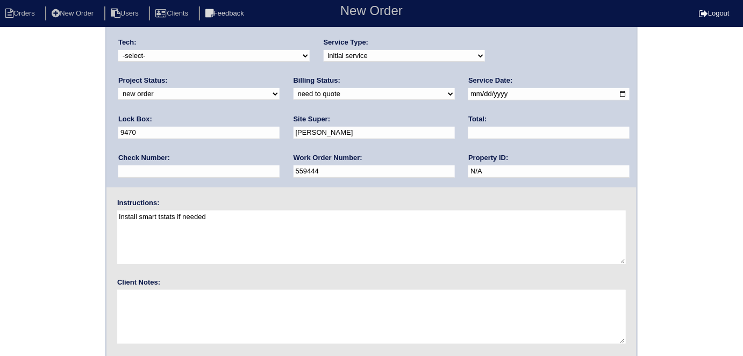
scroll to position [110, 0]
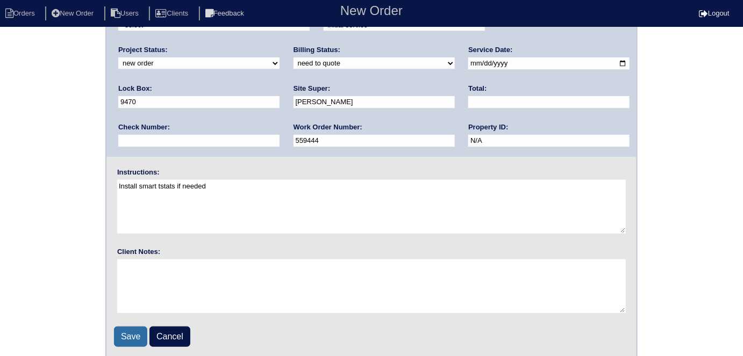
click at [131, 335] on input "Save" at bounding box center [130, 337] width 33 height 20
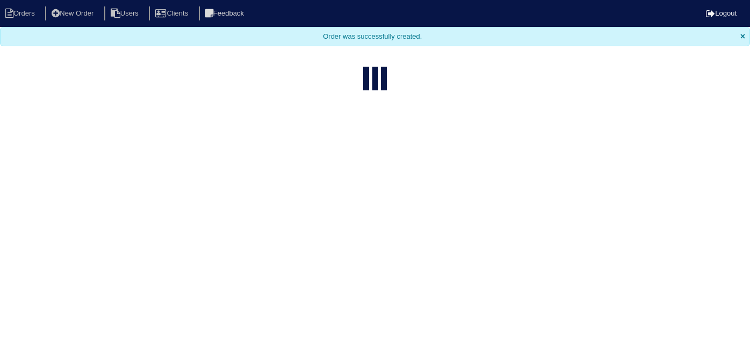
select select "15"
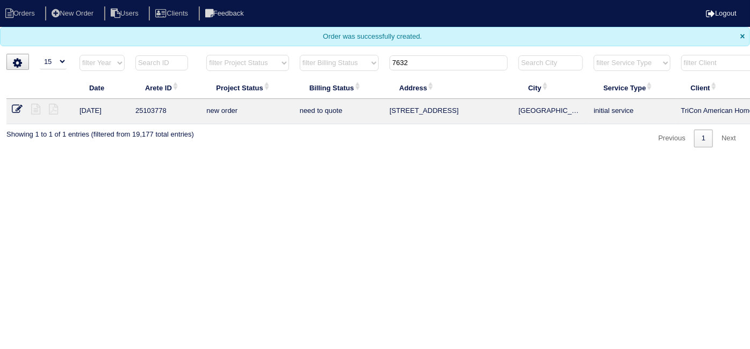
drag, startPoint x: 456, startPoint y: 60, endPoint x: 321, endPoint y: 69, distance: 134.7
click at [344, 66] on tr "filter Year -- Any Year -- 2025 2024 2023 2022 2021 2020 2019 filter Project St…" at bounding box center [471, 65] width 931 height 22
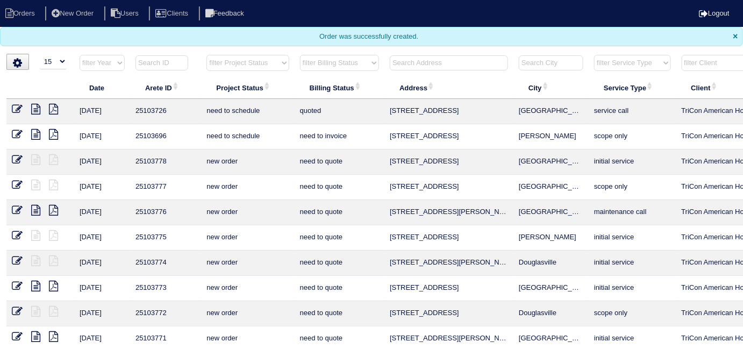
paste input "109"
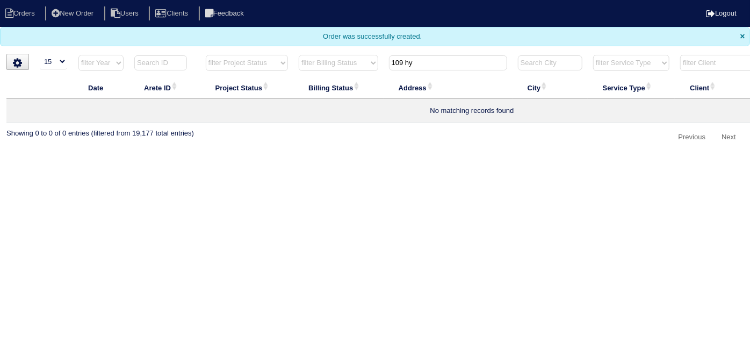
type input "109 hy"
click at [97, 15] on li "New Order" at bounding box center [73, 13] width 57 height 15
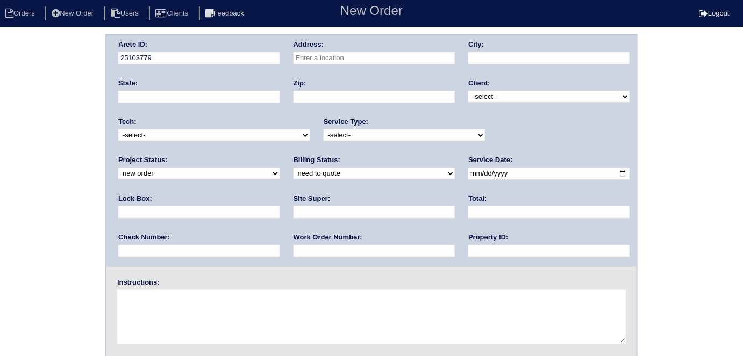
click at [304, 54] on input "text" at bounding box center [373, 58] width 161 height 12
paste input "109"
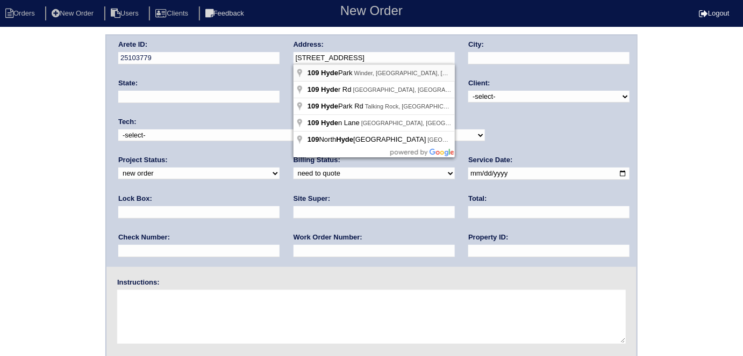
type input "[STREET_ADDRESS][PERSON_NAME]"
type input "Winder"
type input "GA"
type input "30680"
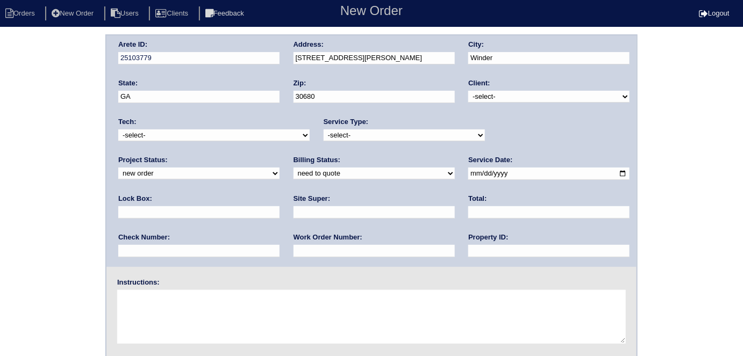
click at [481, 96] on select "-select- TriCon American Homes American Homes 4 Rent First Key Homes Zillow The…" at bounding box center [548, 97] width 161 height 12
select select "1"
click at [469, 91] on select "-select- TriCon American Homes American Homes 4 Rent First Key Homes Zillow The…" at bounding box center [548, 97] width 161 height 12
drag, startPoint x: 410, startPoint y: 131, endPoint x: 401, endPoint y: 140, distance: 13.3
click at [410, 131] on select "-select- initial service basic service maintenance call replacement scope servi…" at bounding box center [403, 135] width 161 height 12
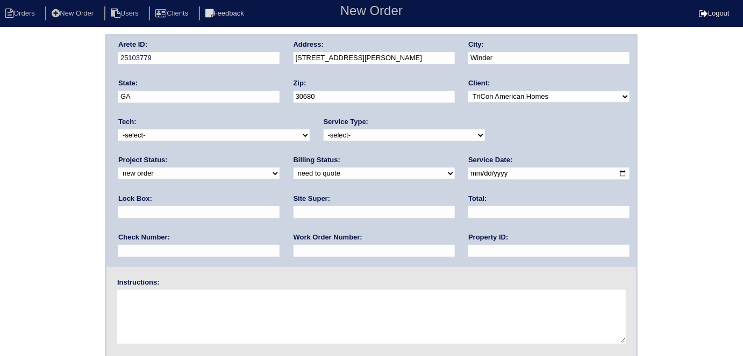
select select "initial service"
click at [323, 129] on select "-select- initial service basic service maintenance call replacement scope servi…" at bounding box center [403, 135] width 161 height 12
click at [279, 206] on input "text" at bounding box center [198, 212] width 161 height 12
type input "9470 - by gas meter"
click at [468, 169] on input "date" at bounding box center [548, 174] width 161 height 12
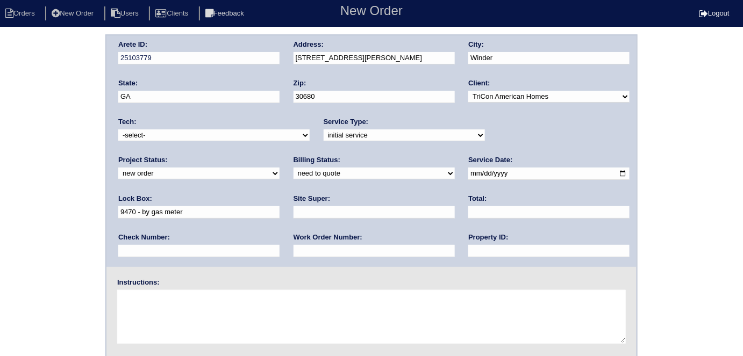
type input "2025-10-13"
click at [468, 254] on input "text" at bounding box center [548, 251] width 161 height 12
type input "N/A"
click at [293, 207] on input "text" at bounding box center [373, 212] width 161 height 12
click at [293, 248] on input "text" at bounding box center [373, 251] width 161 height 12
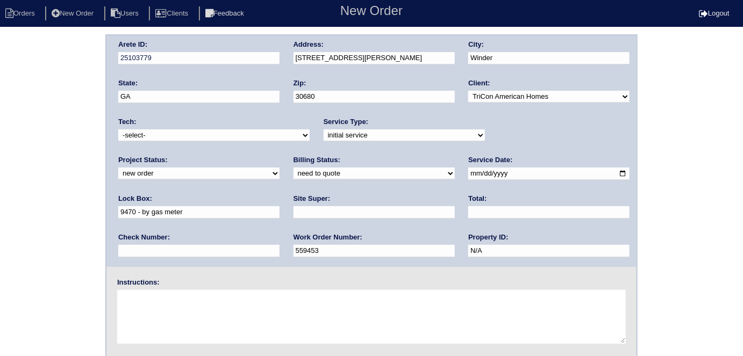
type input "559453"
click at [293, 205] on div "Site Super:" at bounding box center [373, 209] width 161 height 30
click at [293, 212] on input "text" at bounding box center [373, 212] width 161 height 12
type input "Richard Ventura"
click at [196, 307] on textarea at bounding box center [371, 317] width 508 height 54
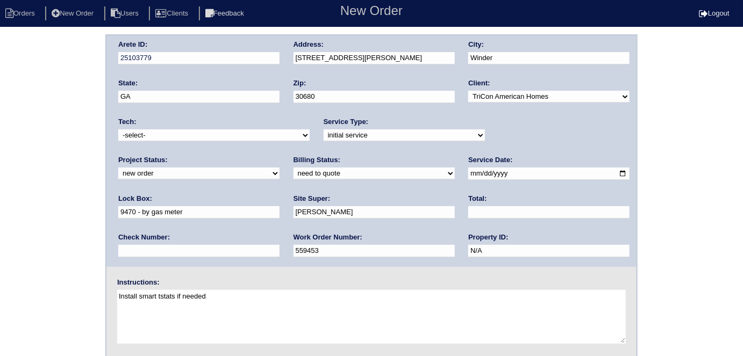
type textarea "Install smart tstats if needed"
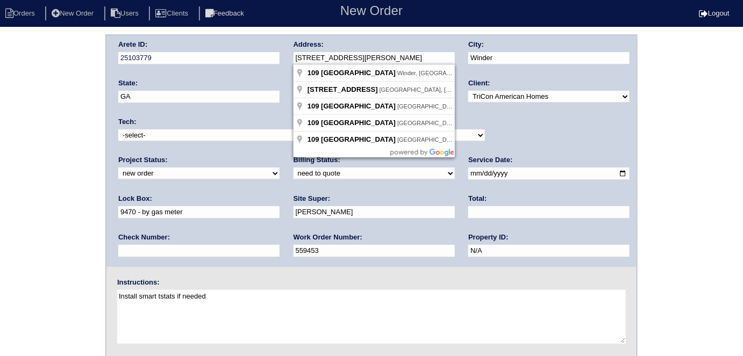
drag, startPoint x: 379, startPoint y: 52, endPoint x: 268, endPoint y: 51, distance: 111.2
click at [268, 51] on div "Arete ID: 25103779 Address: 109 Hyde Pk City: Winder State: GA Zip: 30680 Clien…" at bounding box center [371, 151] width 530 height 232
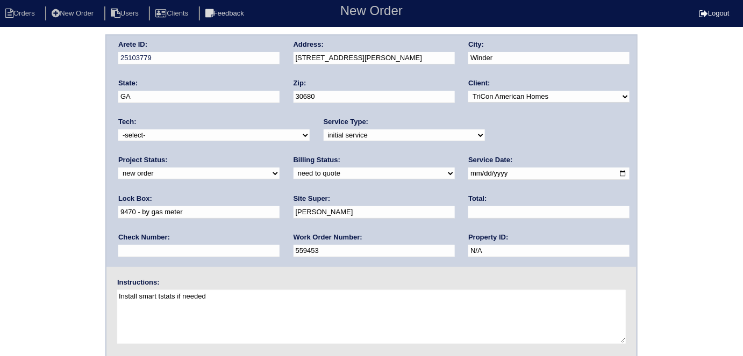
drag, startPoint x: 34, startPoint y: 109, endPoint x: 41, endPoint y: 104, distance: 8.4
click at [33, 109] on div "Arete ID: 25103779 Address: 109 Hyde Pk City: Winder State: GA Zip: 30680 Clien…" at bounding box center [371, 251] width 743 height 435
click at [37, 174] on div "Arete ID: 25103779 Address: 109 Hyde Pk City: Winder State: GA Zip: 30680 Clien…" at bounding box center [371, 251] width 743 height 435
drag, startPoint x: 16, startPoint y: 111, endPoint x: 25, endPoint y: 127, distance: 18.3
click at [16, 111] on div "Arete ID: 25103779 Address: 109 Hyde Pk City: Winder State: GA Zip: 30680 Clien…" at bounding box center [371, 251] width 743 height 435
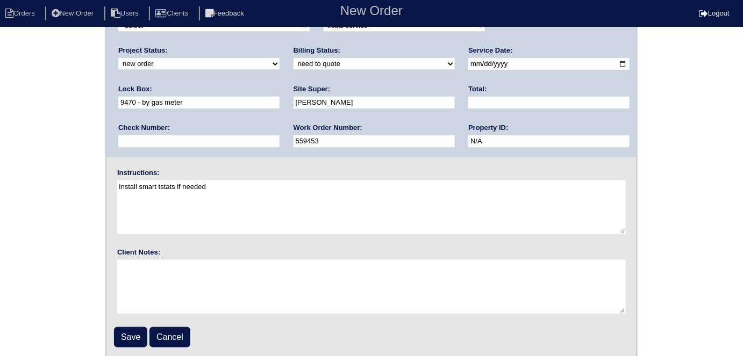
scroll to position [110, 0]
click at [133, 337] on input "Save" at bounding box center [130, 337] width 33 height 20
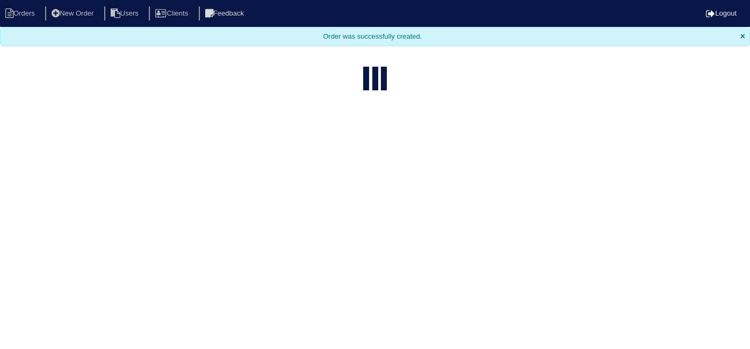
select select "15"
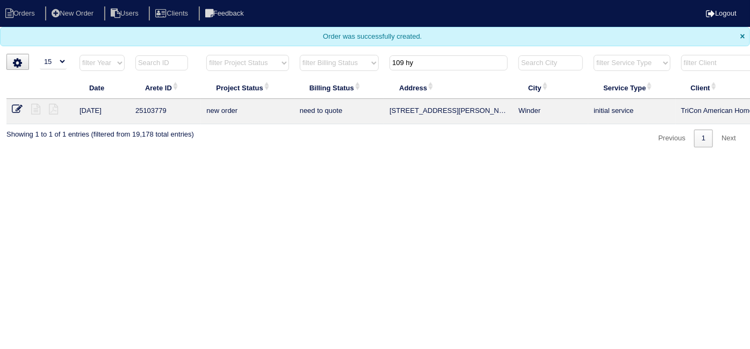
drag, startPoint x: 439, startPoint y: 64, endPoint x: 328, endPoint y: 59, distance: 110.8
click at [328, 59] on tr "filter Year -- Any Year -- 2025 2024 2023 2022 2021 2020 2019 filter Project St…" at bounding box center [471, 65] width 931 height 22
